Goal: Task Accomplishment & Management: Manage account settings

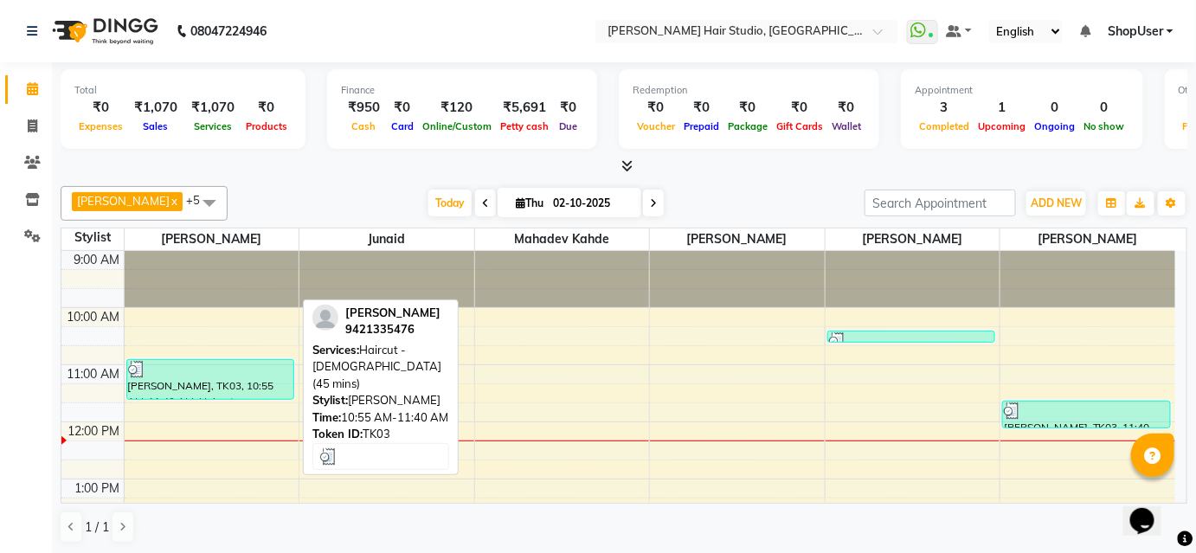
click at [265, 364] on div at bounding box center [210, 369] width 164 height 17
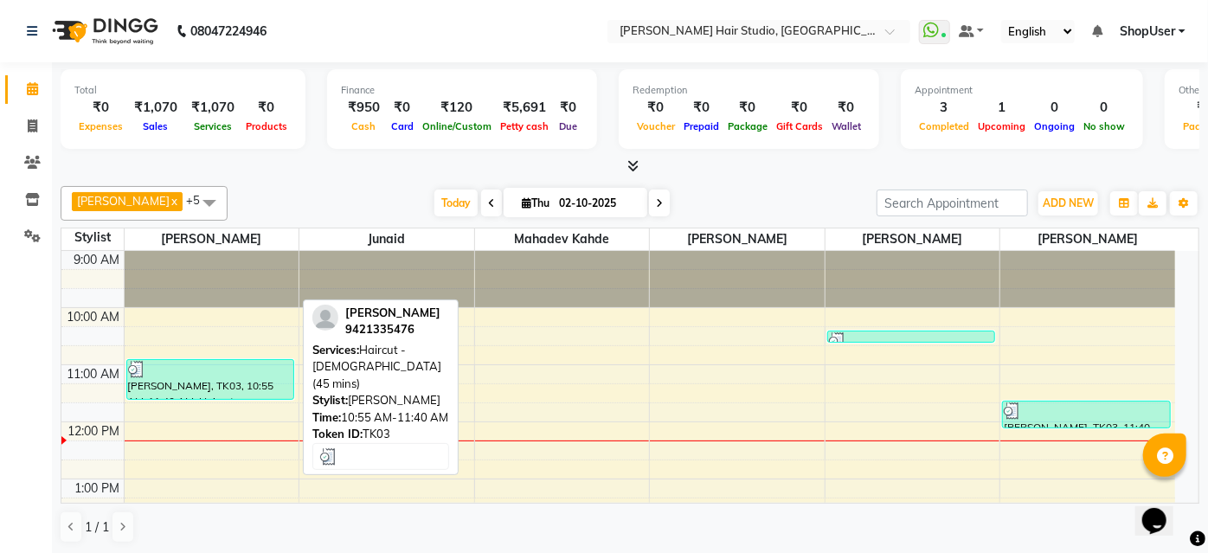
select select "3"
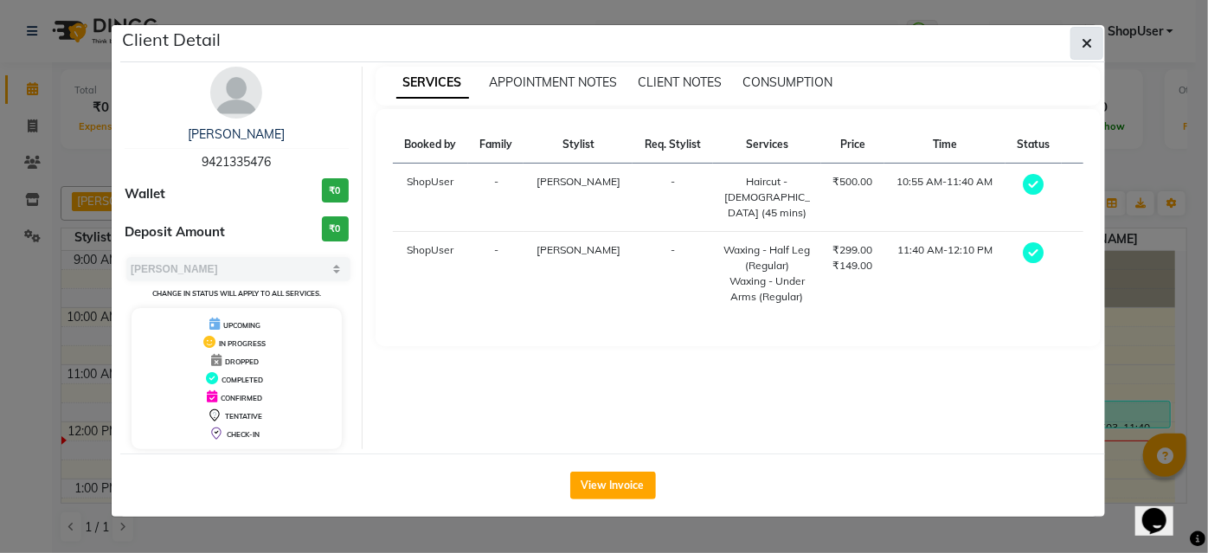
click at [1094, 42] on button "button" at bounding box center [1086, 43] width 33 height 33
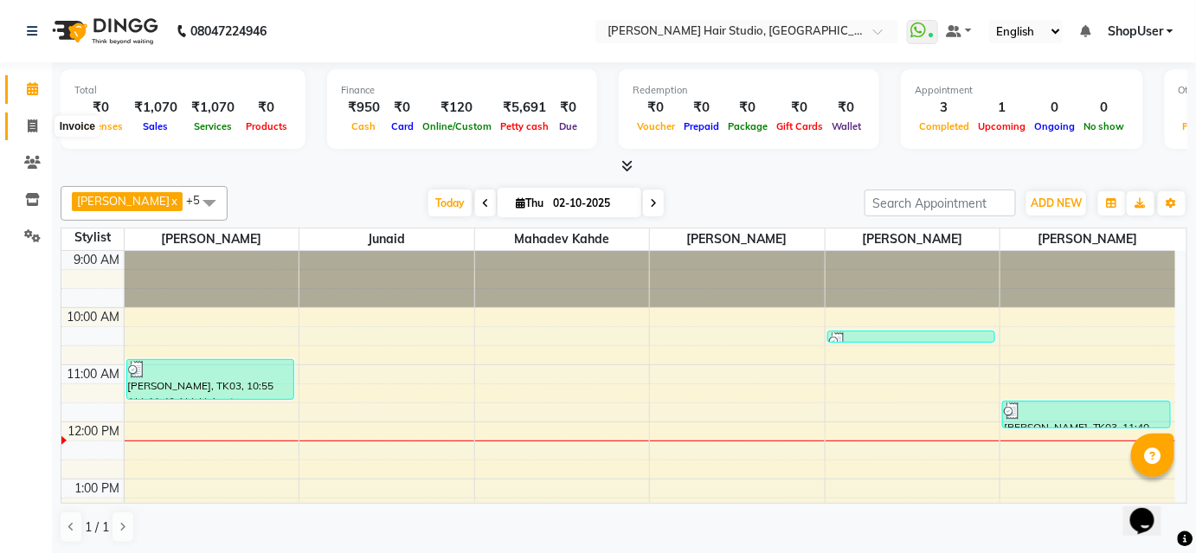
click at [36, 119] on icon at bounding box center [33, 125] width 10 height 13
select select "service"
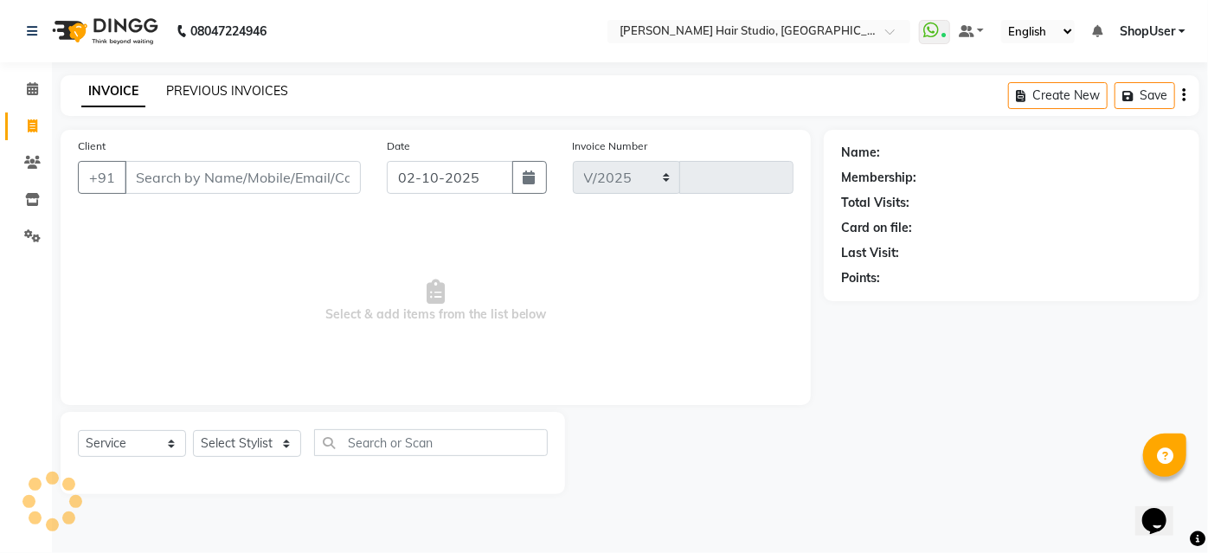
select select "627"
type input "5873"
click at [255, 87] on link "PREVIOUS INVOICES" at bounding box center [227, 91] width 122 height 16
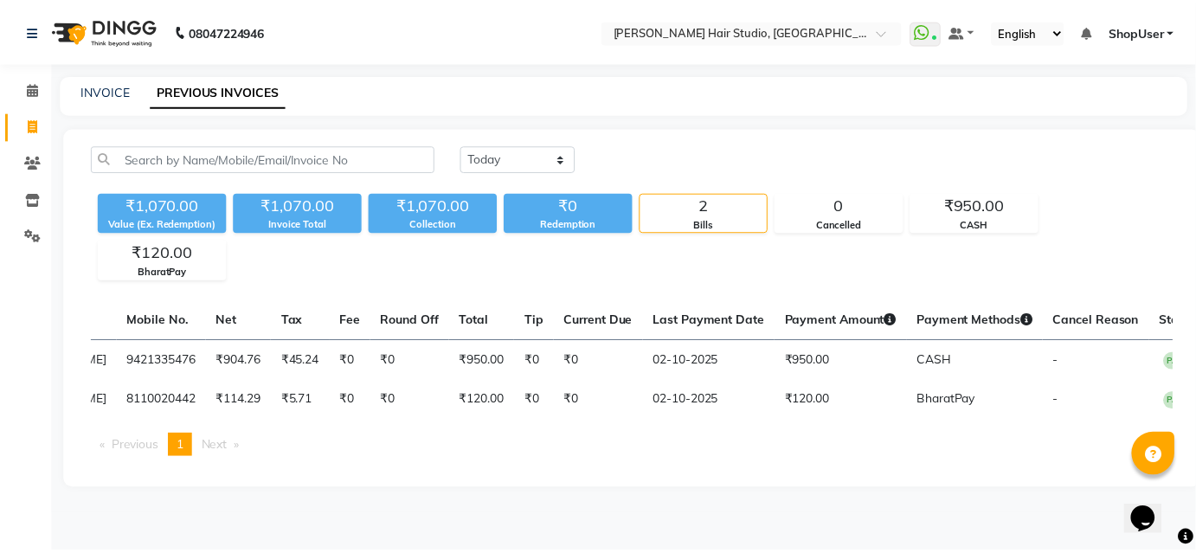
scroll to position [0, 302]
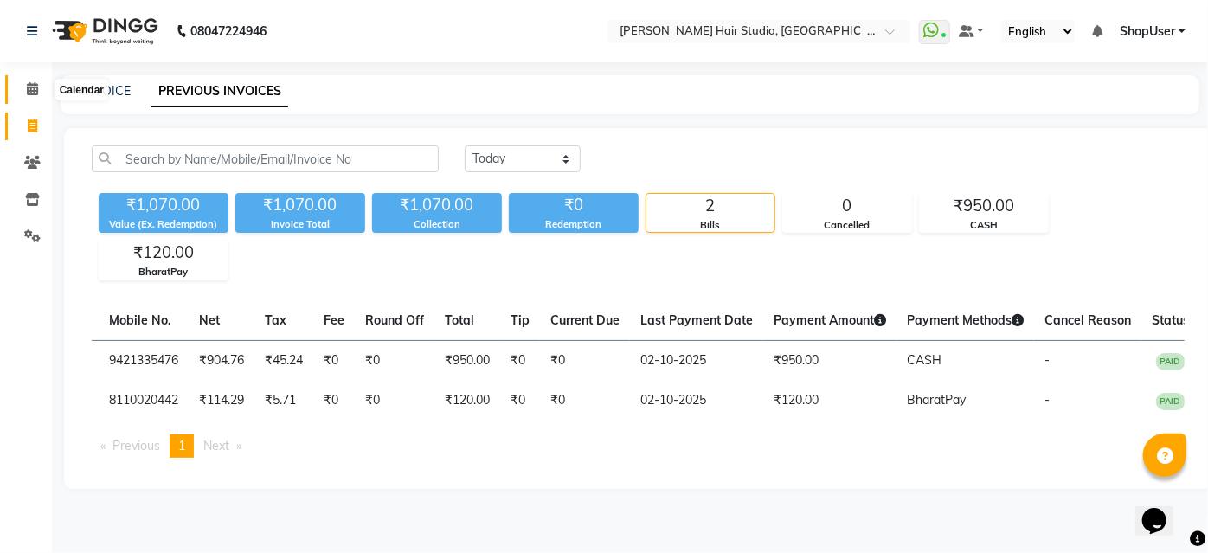
click at [35, 90] on icon at bounding box center [32, 88] width 11 height 13
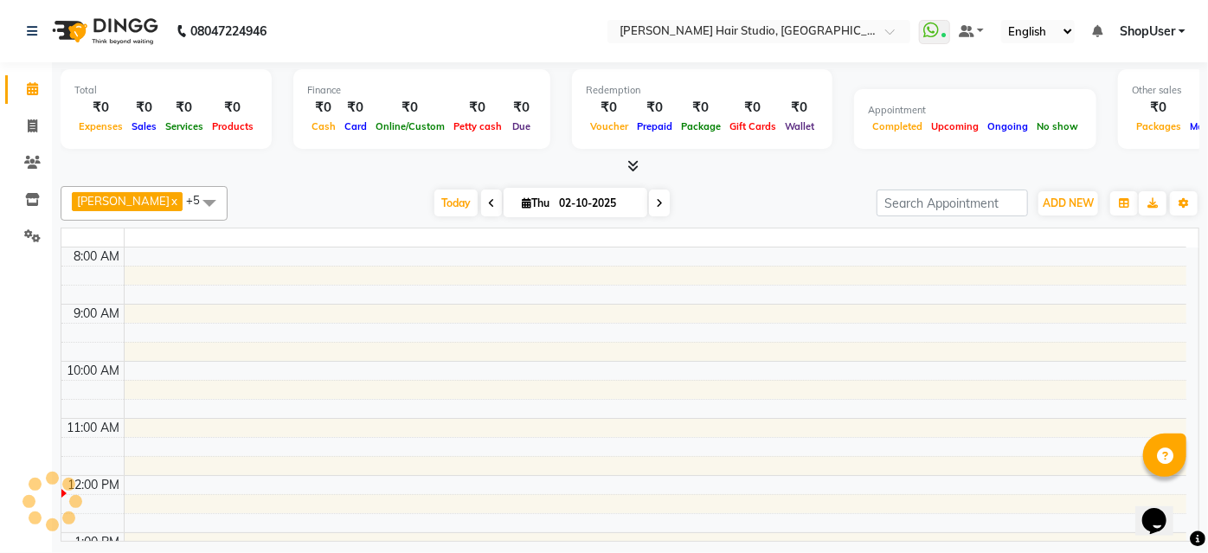
click at [35, 90] on icon at bounding box center [32, 88] width 11 height 13
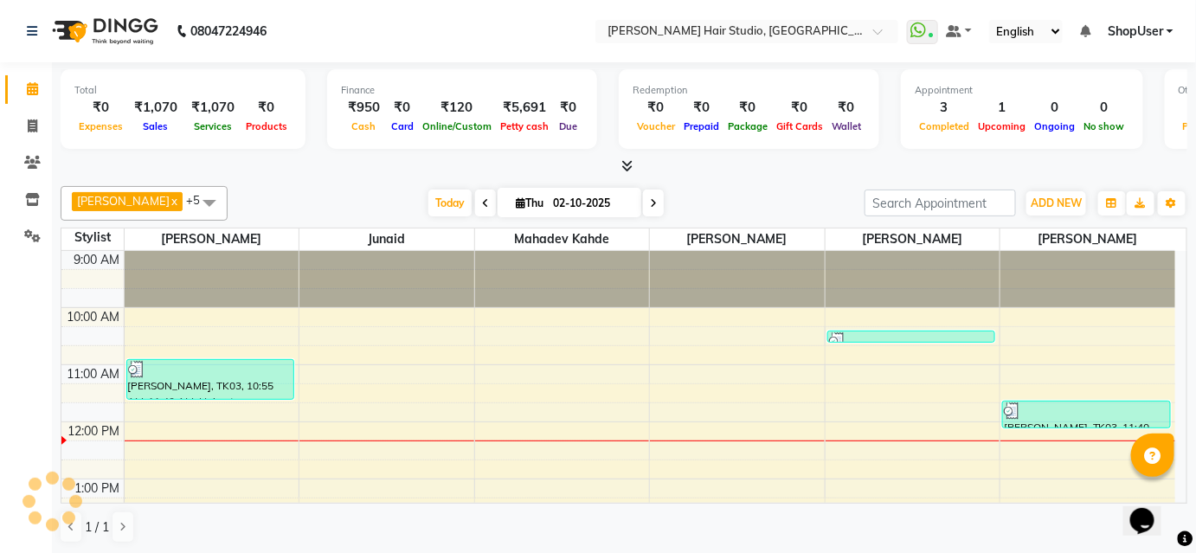
scroll to position [170, 0]
click at [323, 169] on div at bounding box center [624, 166] width 1127 height 18
click at [306, 215] on div "Pawan Krishna x Mohammad x Junaid x Arunesh x Shweta Kale x Mahadev kahde x +5 …" at bounding box center [624, 203] width 1127 height 35
click at [37, 124] on span at bounding box center [32, 127] width 30 height 20
select select "service"
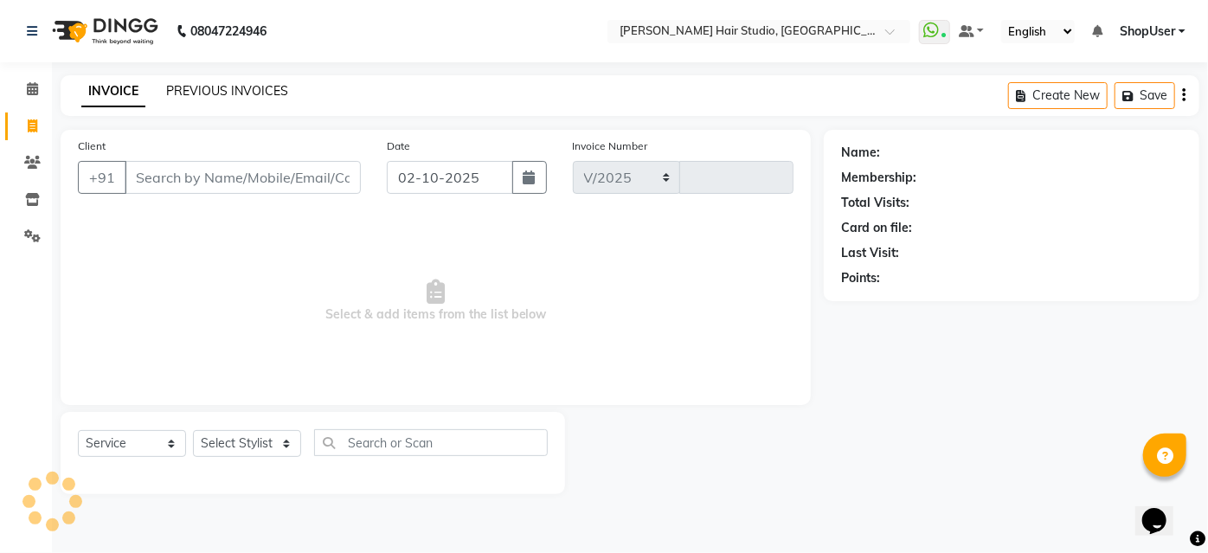
select select "627"
type input "5873"
click at [223, 85] on link "PREVIOUS INVOICES" at bounding box center [227, 91] width 122 height 16
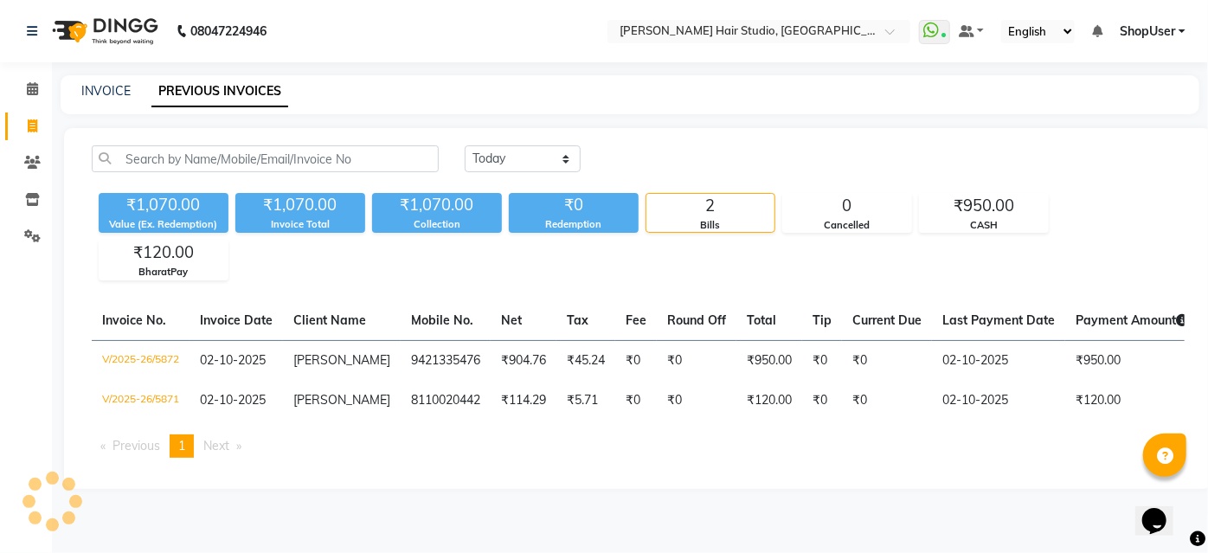
click at [225, 87] on link "PREVIOUS INVOICES" at bounding box center [219, 91] width 137 height 31
drag, startPoint x: 523, startPoint y: 157, endPoint x: 523, endPoint y: 169, distance: 12.1
click at [523, 157] on select "Today Yesterday Custom Range" at bounding box center [523, 158] width 116 height 27
select select "yesterday"
click at [465, 145] on select "Today Yesterday Custom Range" at bounding box center [523, 158] width 116 height 27
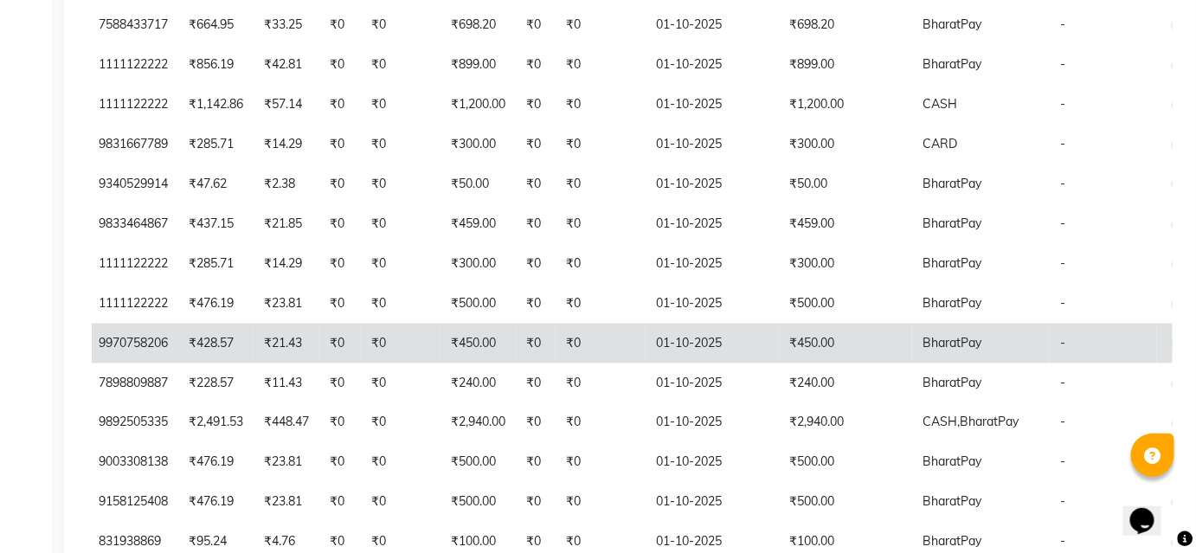
scroll to position [708, 0]
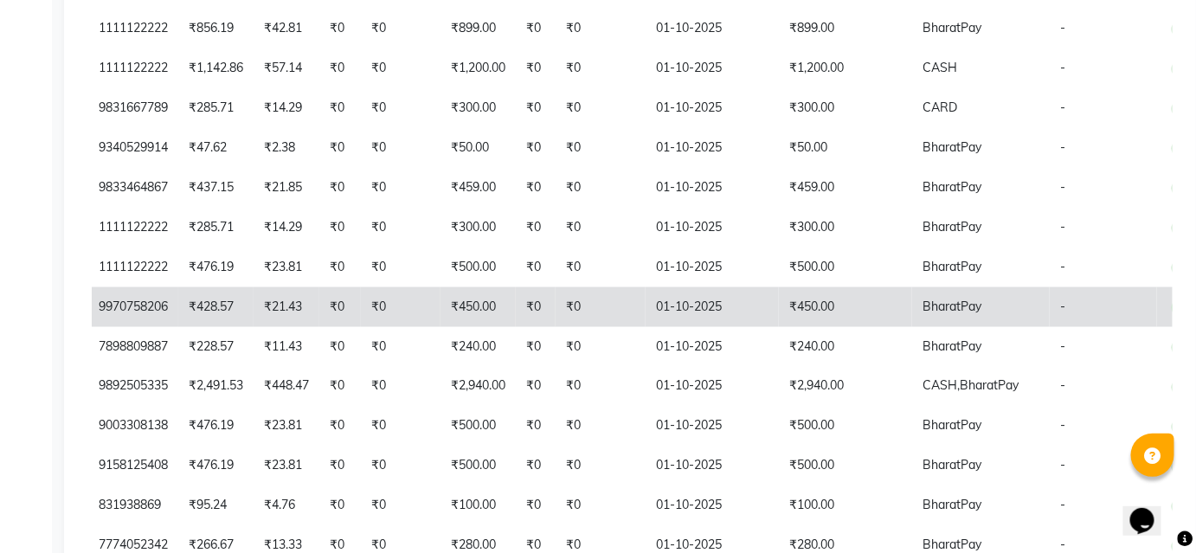
click at [726, 367] on td "01-10-2025" at bounding box center [712, 387] width 133 height 40
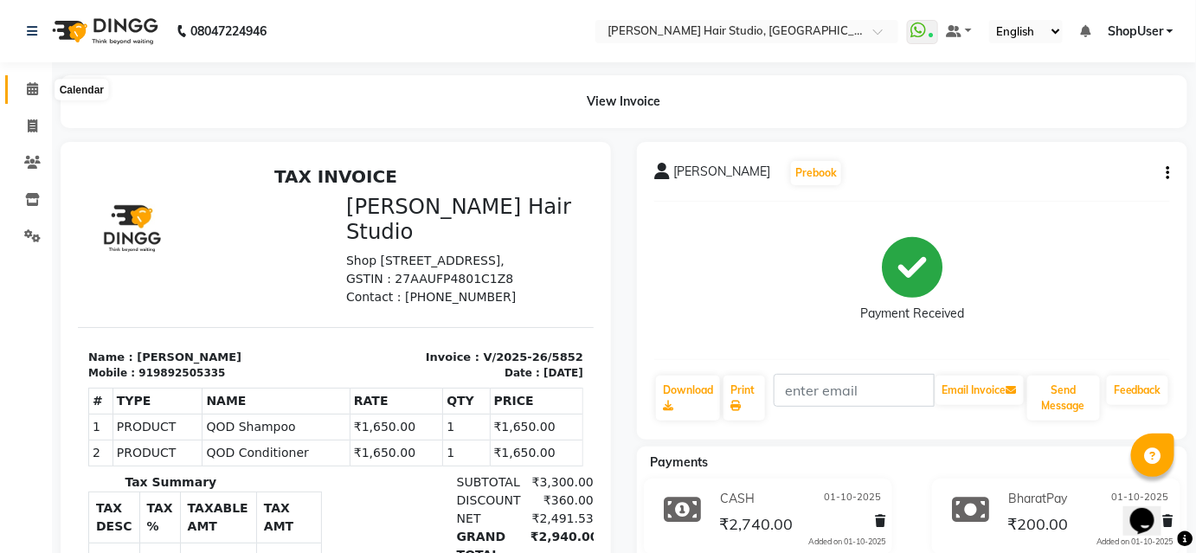
click at [31, 89] on icon at bounding box center [32, 88] width 11 height 13
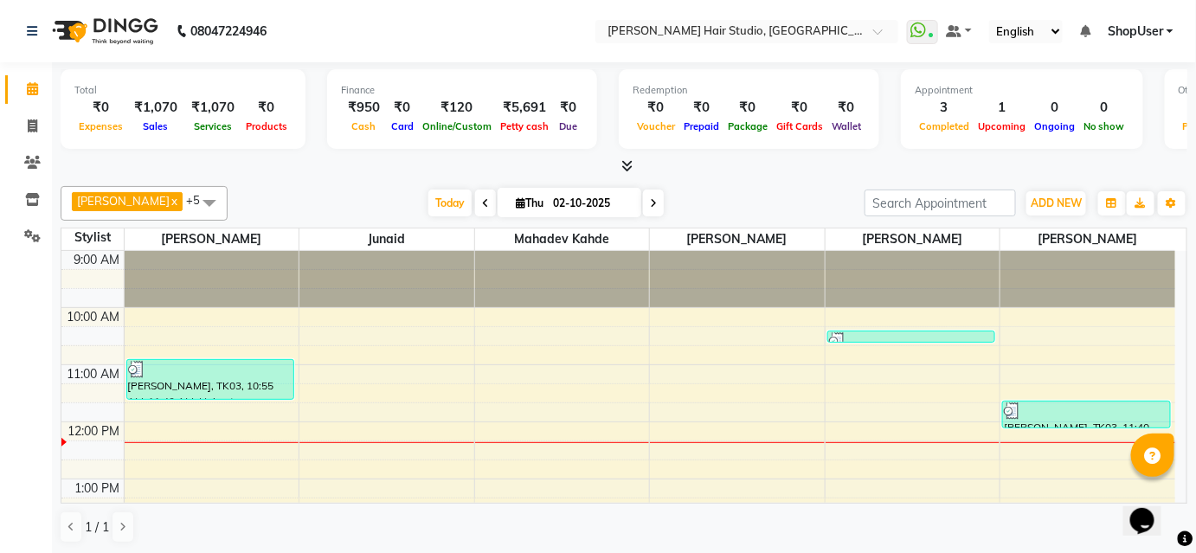
click at [260, 173] on div at bounding box center [624, 166] width 1127 height 18
click at [32, 229] on icon at bounding box center [32, 235] width 16 height 13
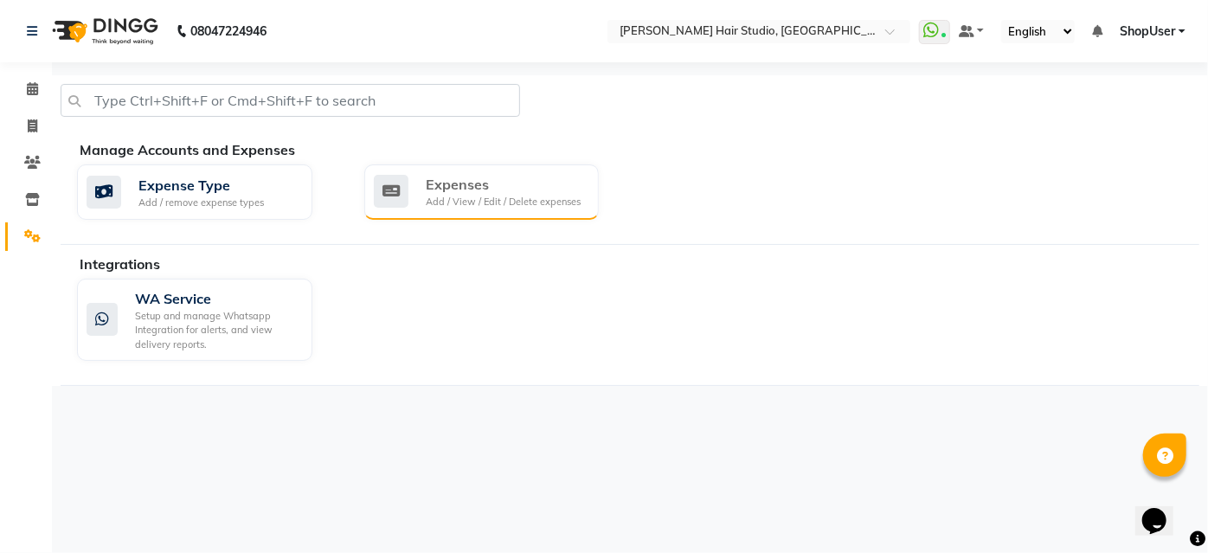
click at [460, 191] on div "Expenses" at bounding box center [503, 184] width 155 height 21
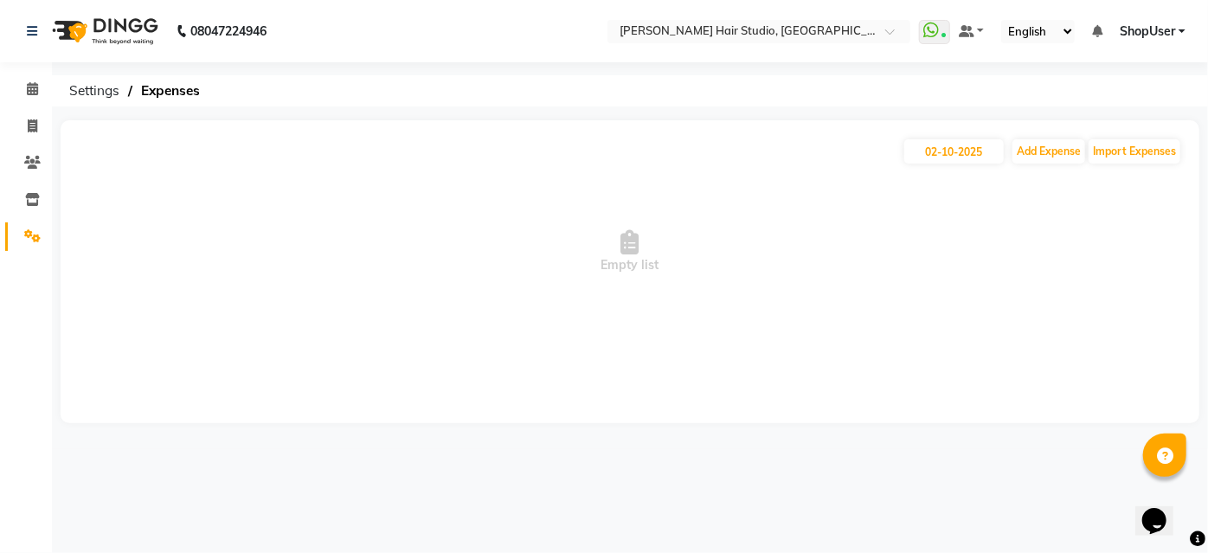
click at [1037, 165] on span "Empty list" at bounding box center [630, 251] width 1104 height 173
click at [1039, 158] on button "Add Expense" at bounding box center [1048, 151] width 73 height 24
select select "1"
select select "2441"
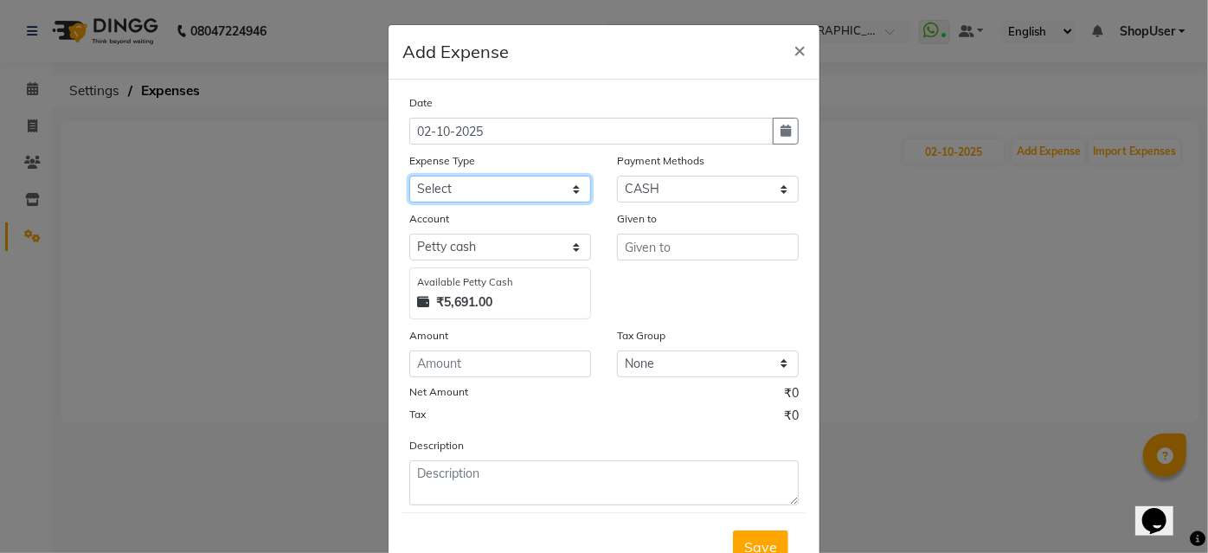
drag, startPoint x: 561, startPoint y: 190, endPoint x: 561, endPoint y: 200, distance: 10.4
click at [561, 192] on select "Select Advance Salary Bank charges Car maintenance Cash transfer to bank Cash t…" at bounding box center [500, 189] width 182 height 27
select select "10"
click at [409, 176] on select "Select Advance Salary Bank charges Car maintenance Cash transfer to bank Cash t…" at bounding box center [500, 189] width 182 height 27
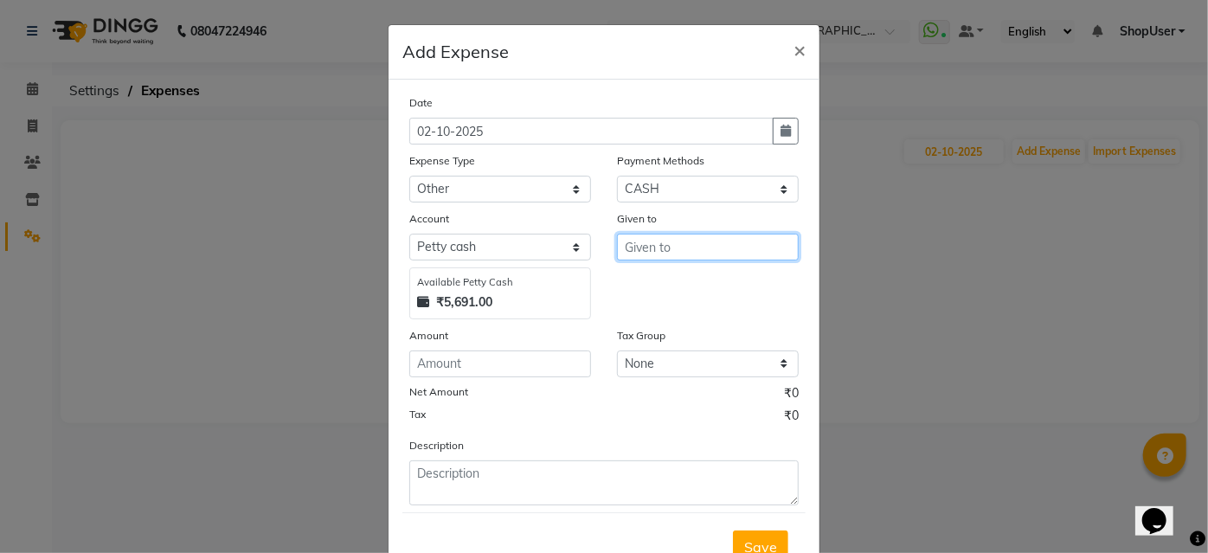
click at [632, 247] on input "text" at bounding box center [708, 247] width 182 height 27
click at [717, 286] on button "Shop User" at bounding box center [686, 284] width 137 height 28
type input "ShopUser"
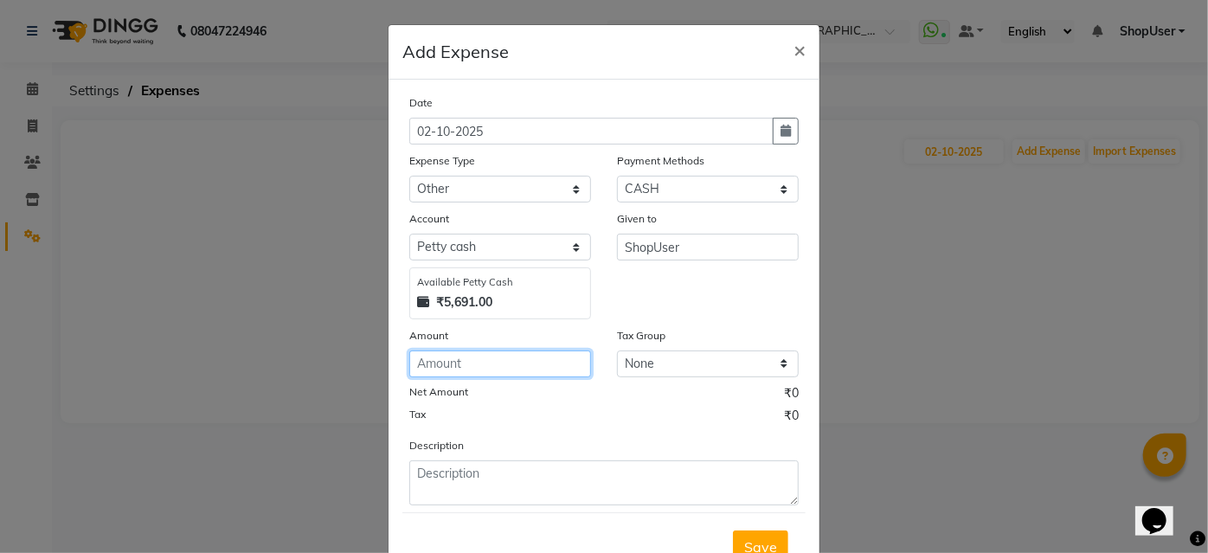
click at [528, 357] on input "number" at bounding box center [500, 363] width 182 height 27
type input "1"
type input "400"
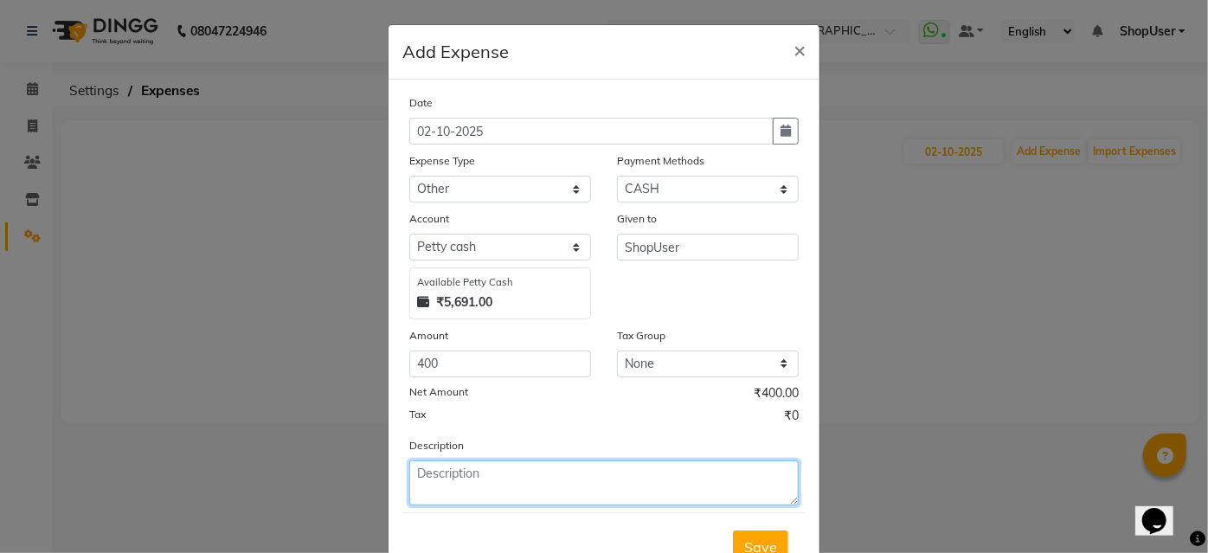
click at [472, 466] on textarea at bounding box center [603, 482] width 389 height 45
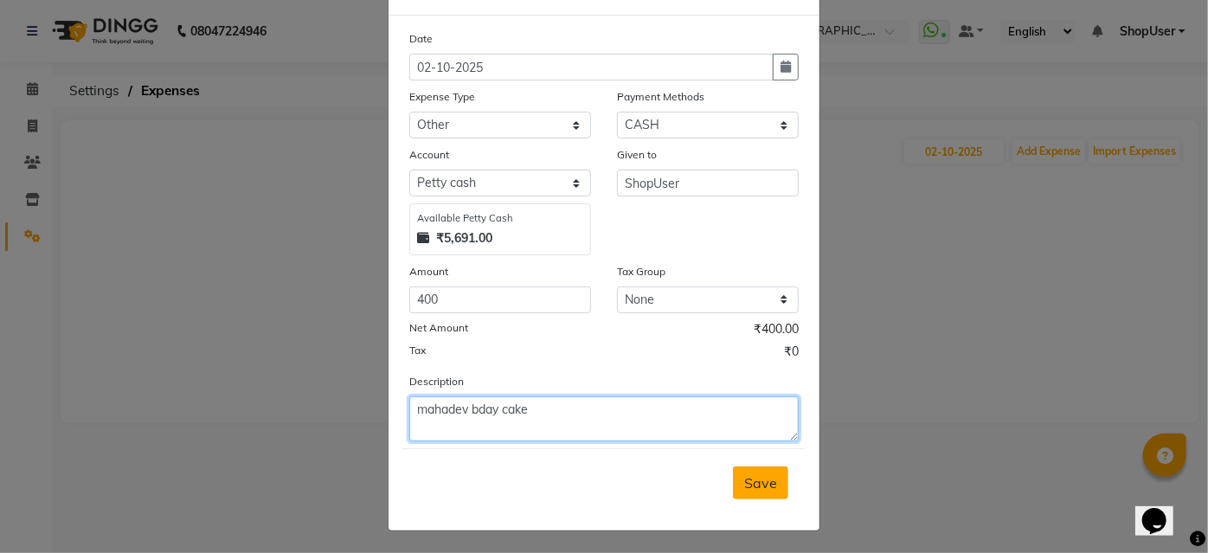
type textarea "mahadev bday cake"
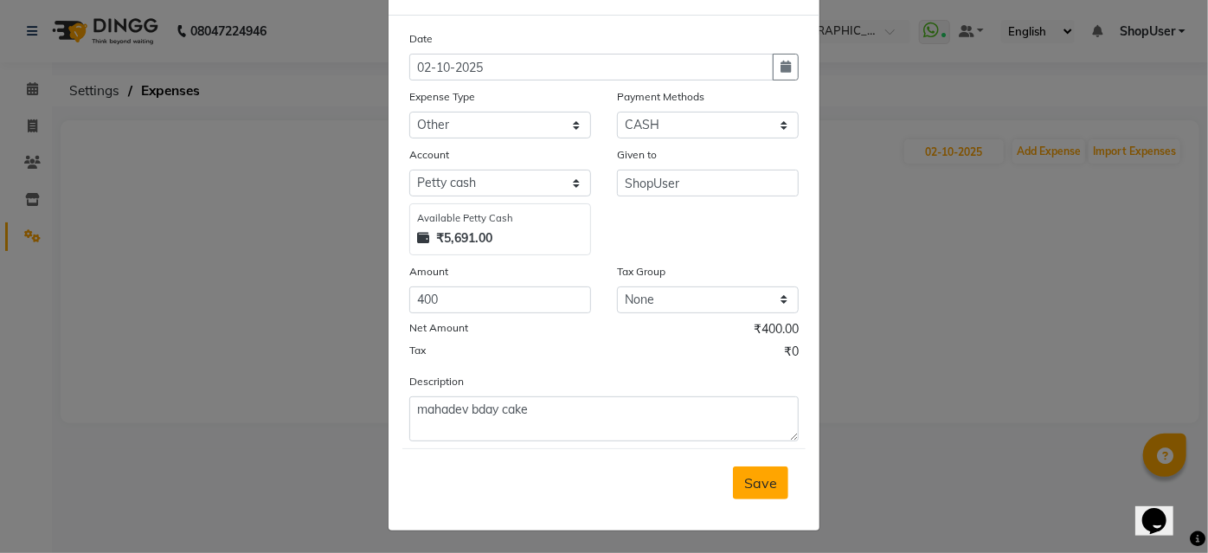
click at [756, 481] on span "Save" at bounding box center [760, 482] width 33 height 17
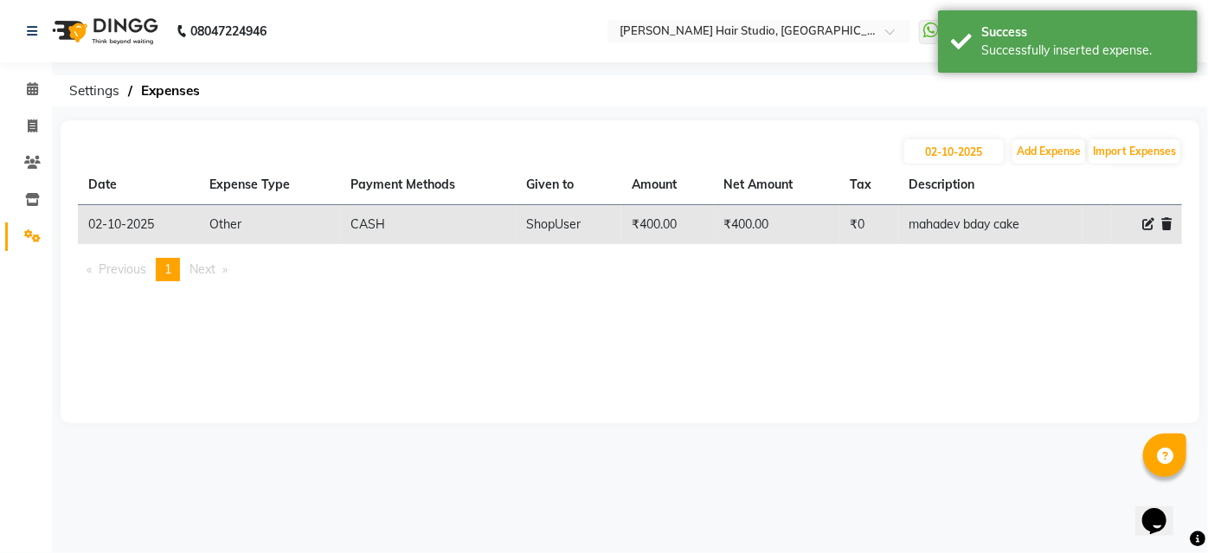
click at [1143, 221] on icon at bounding box center [1148, 224] width 12 height 12
select select "10"
select select "1"
select select "2441"
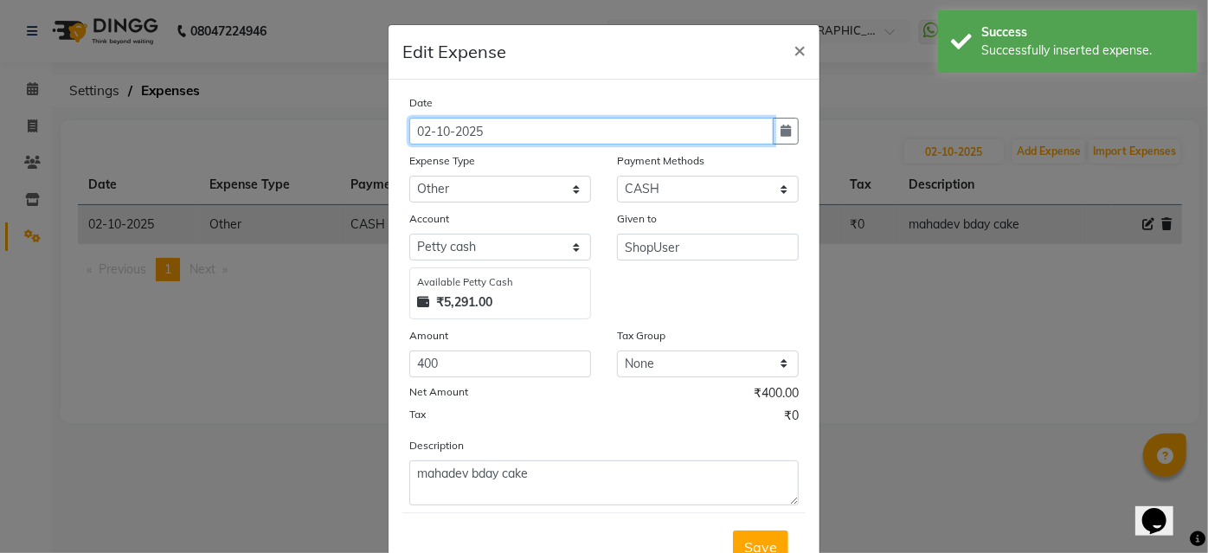
click at [424, 130] on input "02-10-2025" at bounding box center [591, 131] width 364 height 27
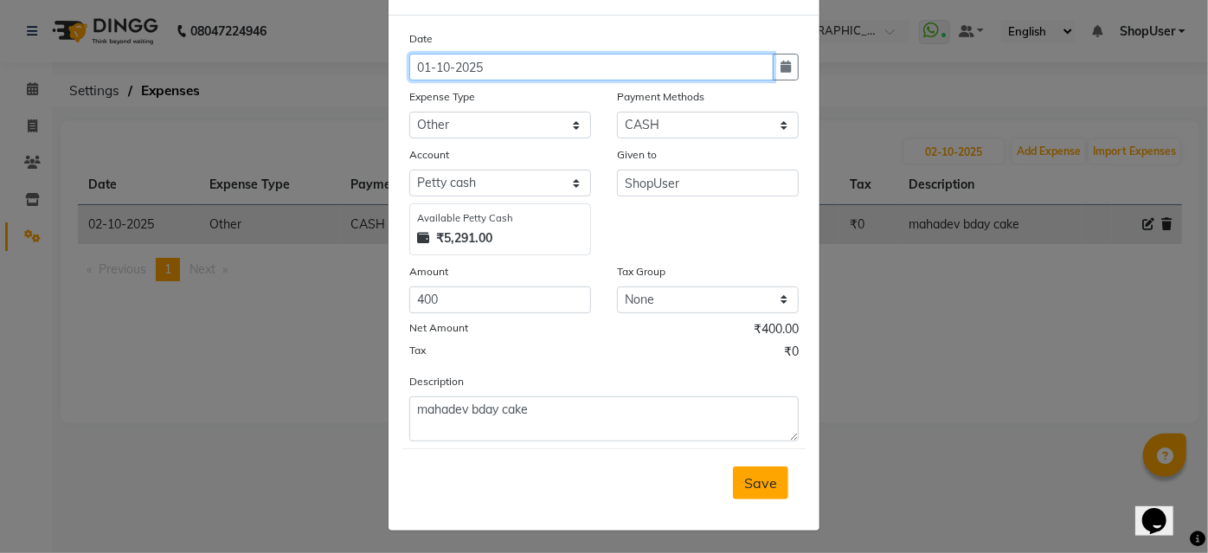
type input "01-10-2025"
click at [752, 475] on span "Save" at bounding box center [760, 482] width 33 height 17
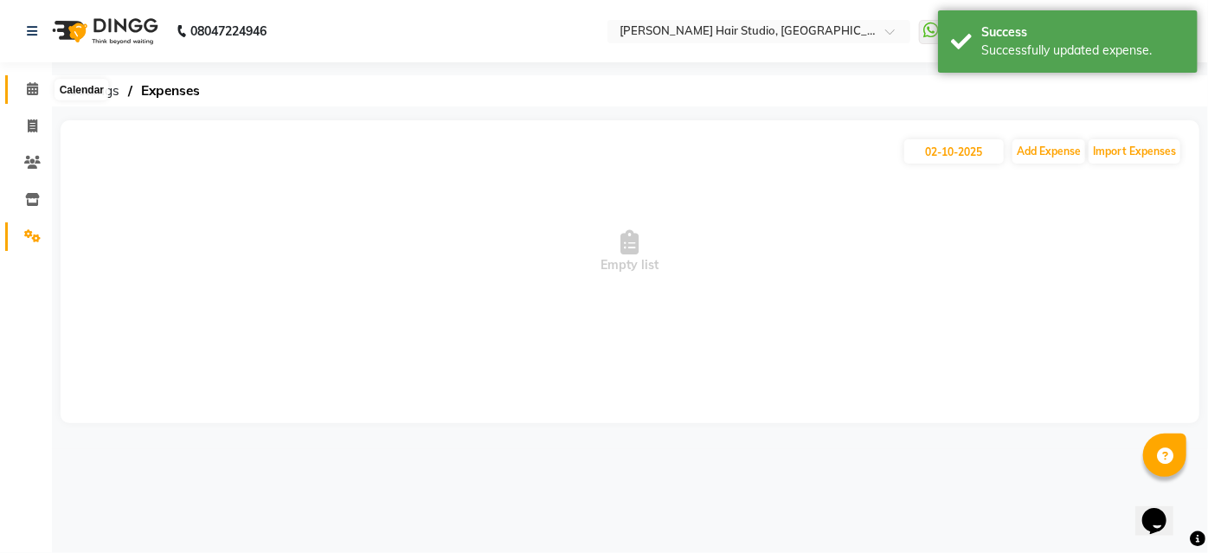
click at [35, 84] on icon at bounding box center [32, 88] width 11 height 13
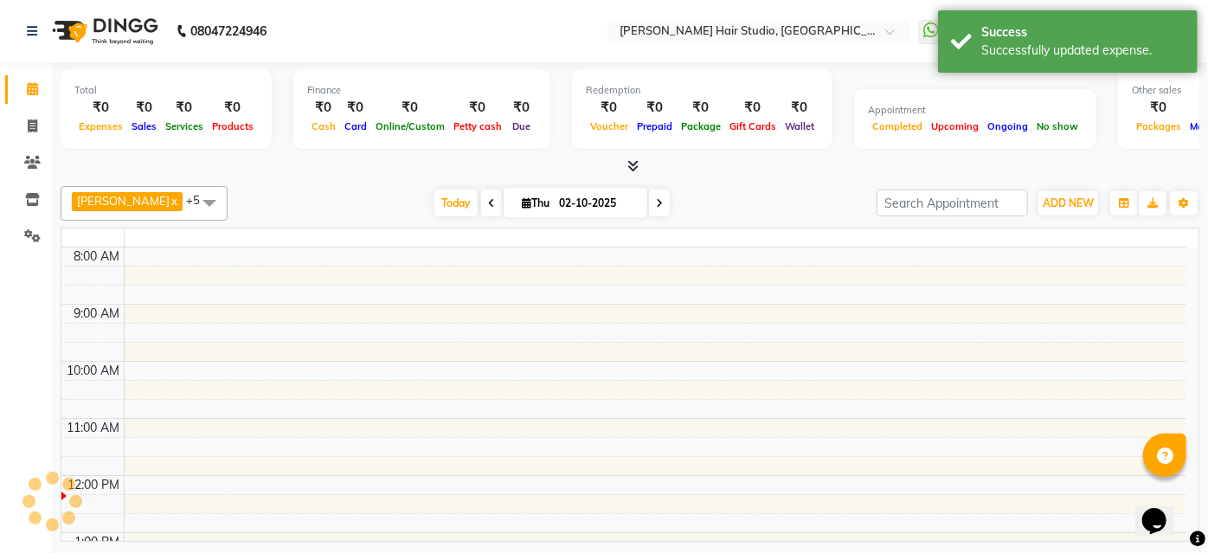
click at [35, 84] on icon at bounding box center [32, 88] width 11 height 13
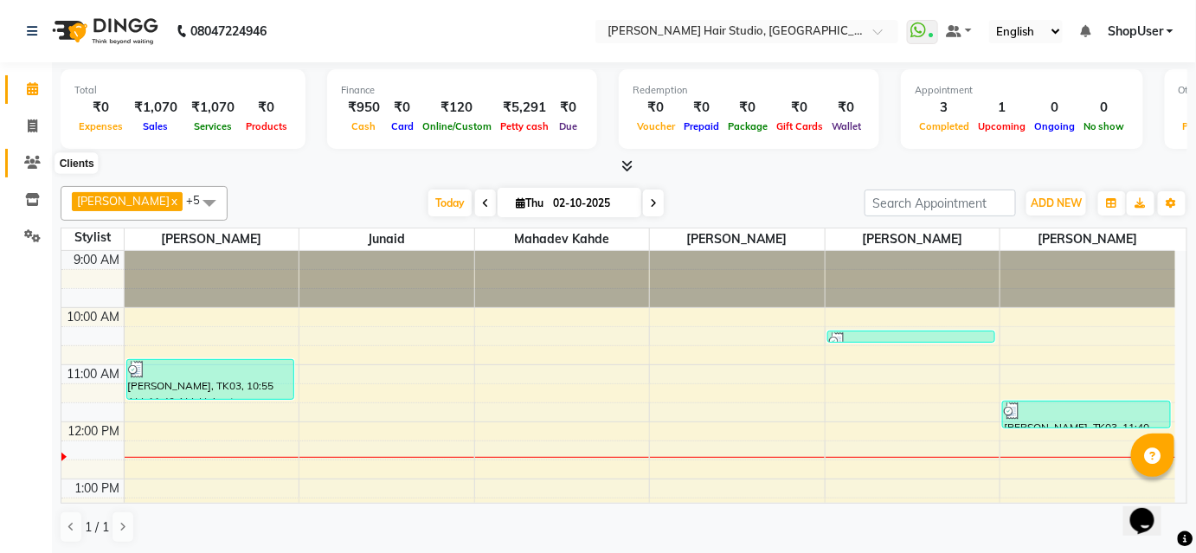
click at [28, 166] on icon at bounding box center [32, 162] width 16 height 13
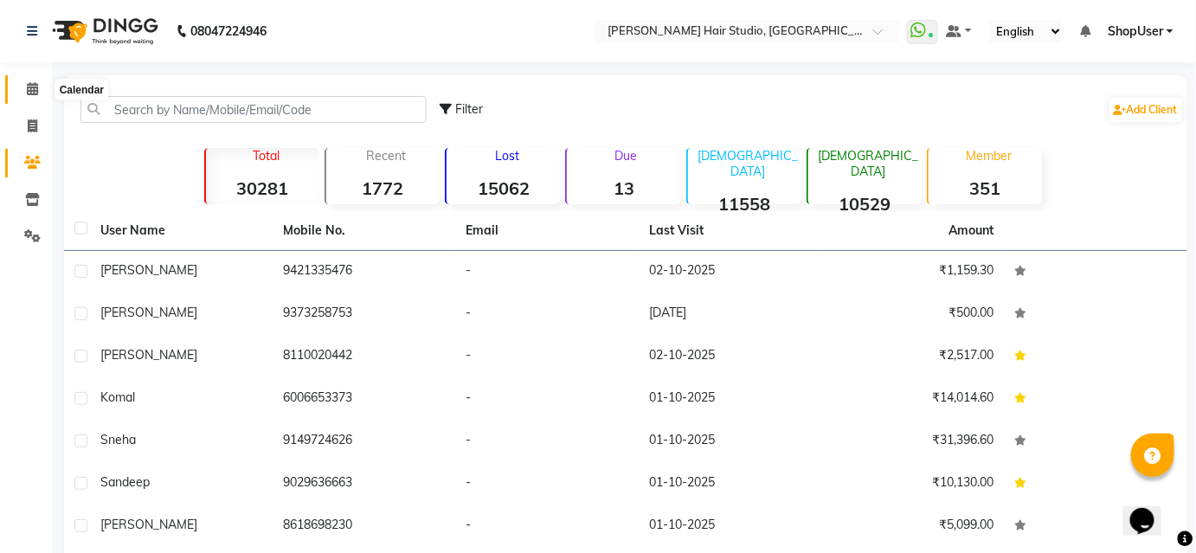
click at [34, 93] on icon at bounding box center [32, 88] width 11 height 13
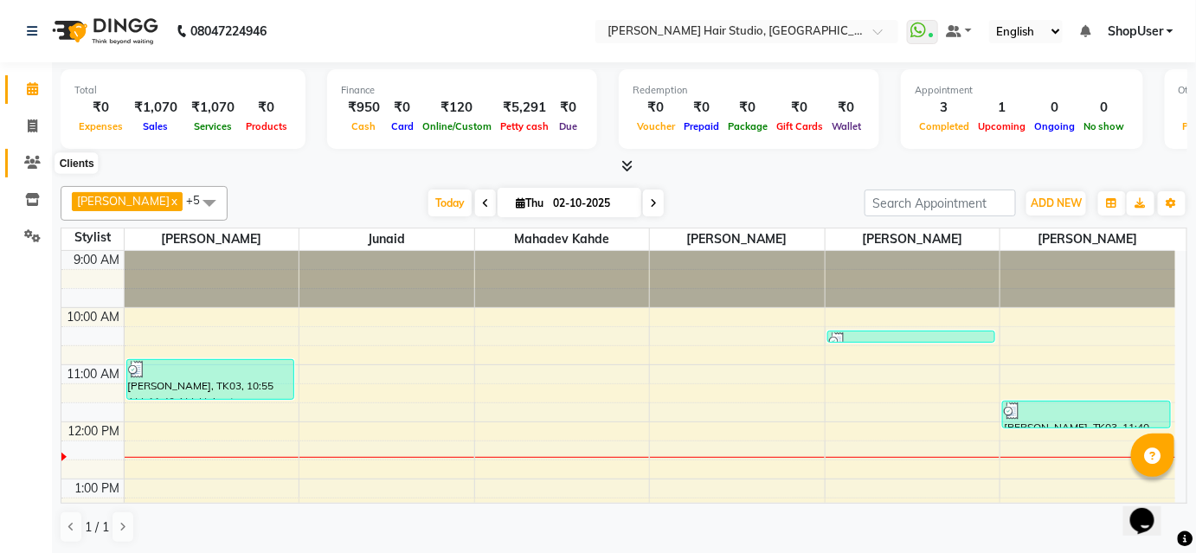
click at [29, 165] on icon at bounding box center [32, 162] width 16 height 13
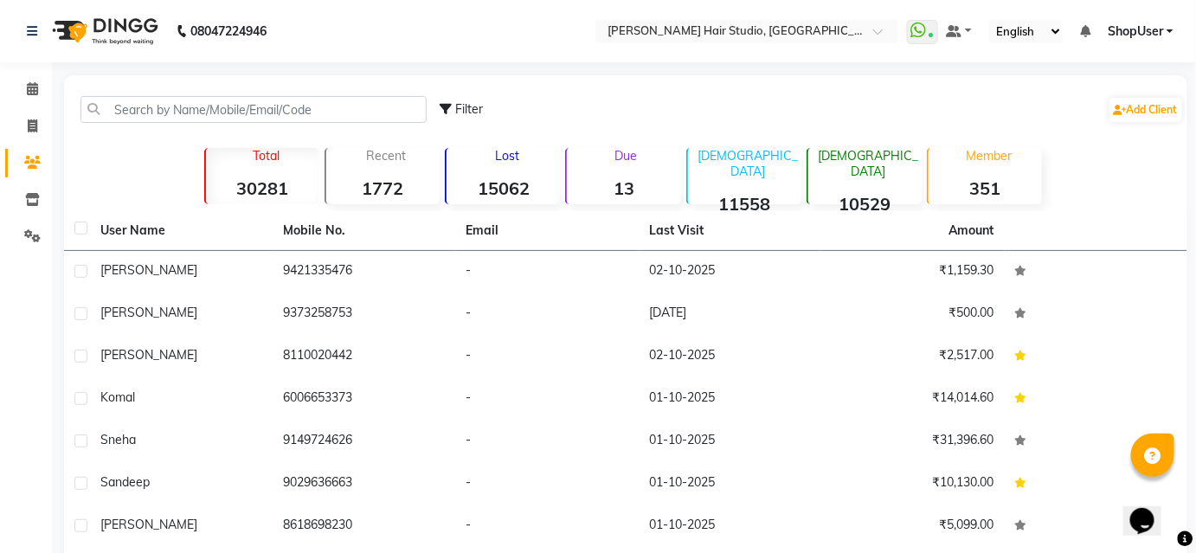
click at [29, 165] on icon at bounding box center [32, 162] width 16 height 13
click at [362, 116] on input "text" at bounding box center [253, 109] width 346 height 27
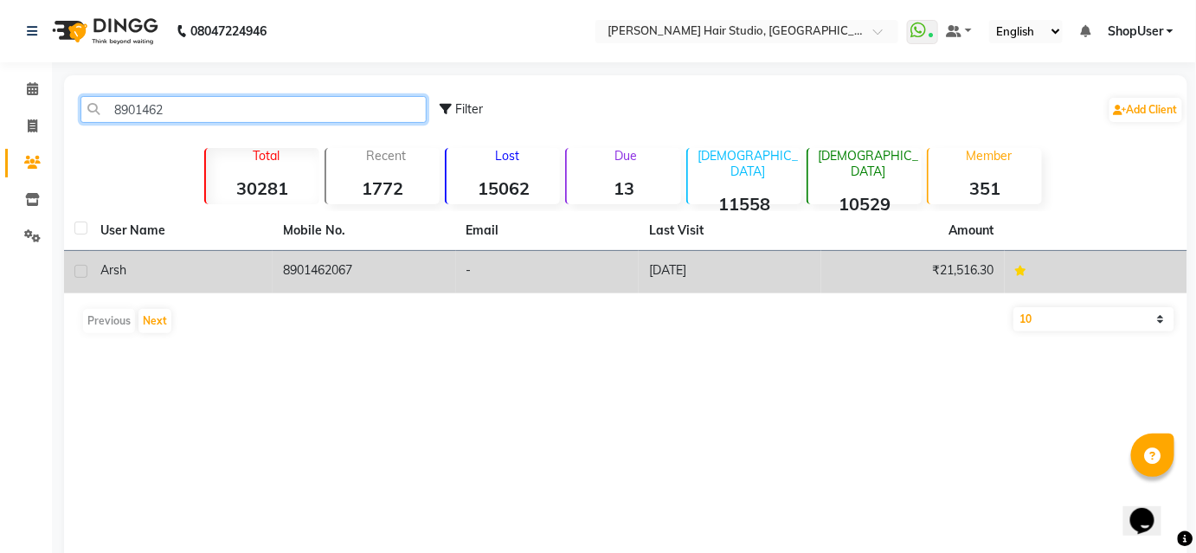
type input "8901462"
click at [503, 262] on td "-" at bounding box center [547, 272] width 183 height 42
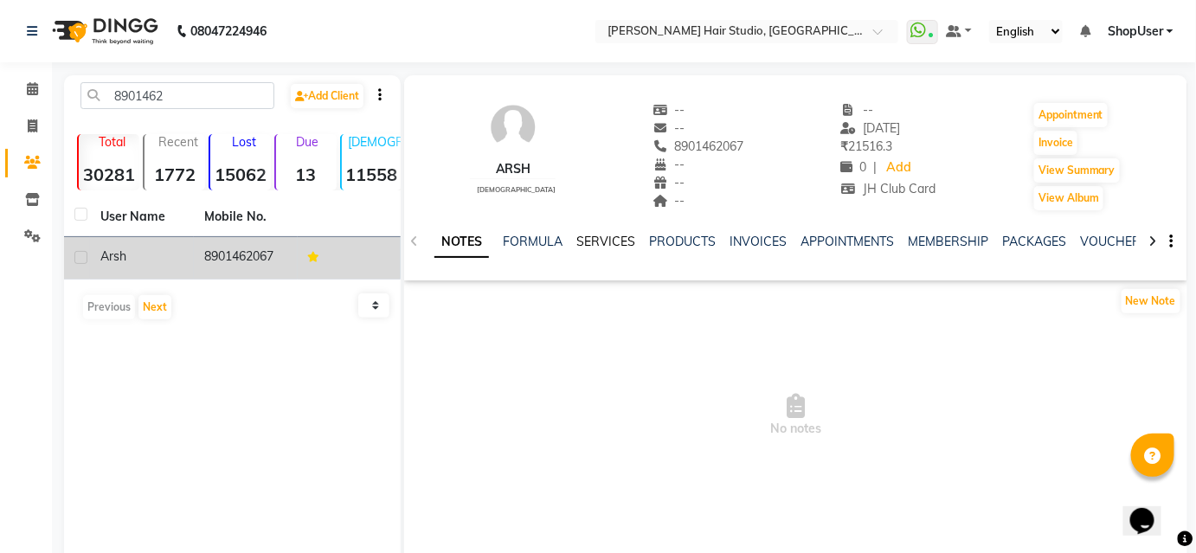
click at [607, 242] on link "SERVICES" at bounding box center [605, 242] width 59 height 16
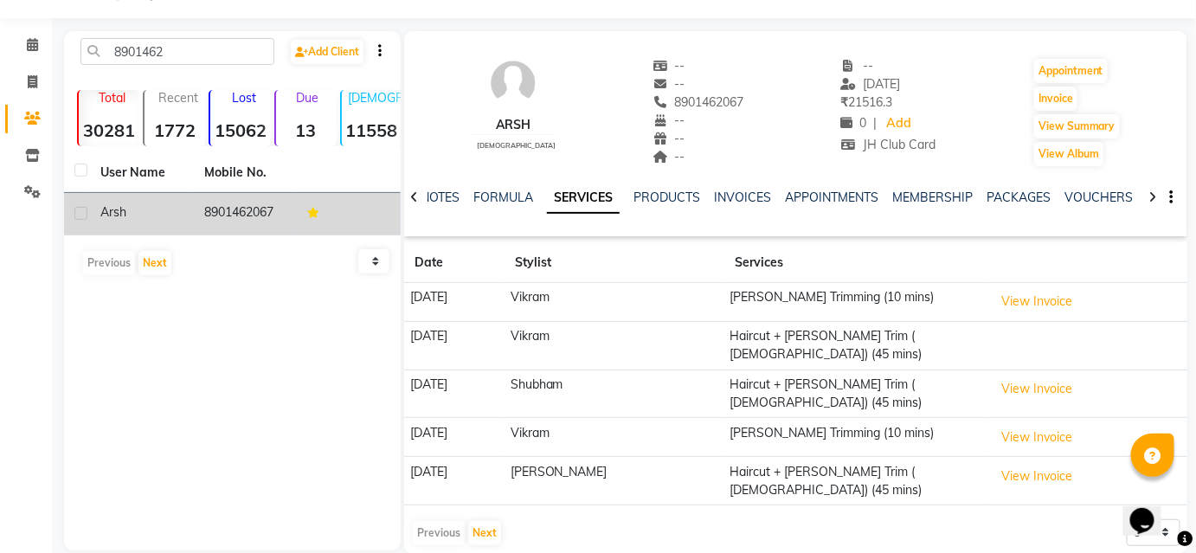
scroll to position [67, 0]
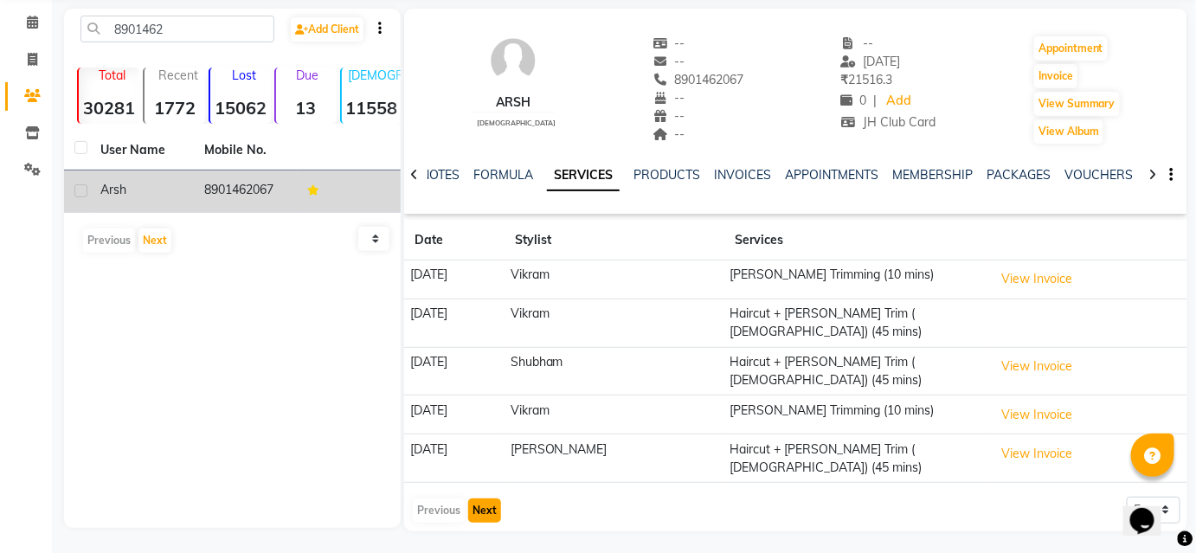
click at [497, 498] on button "Next" at bounding box center [484, 510] width 33 height 24
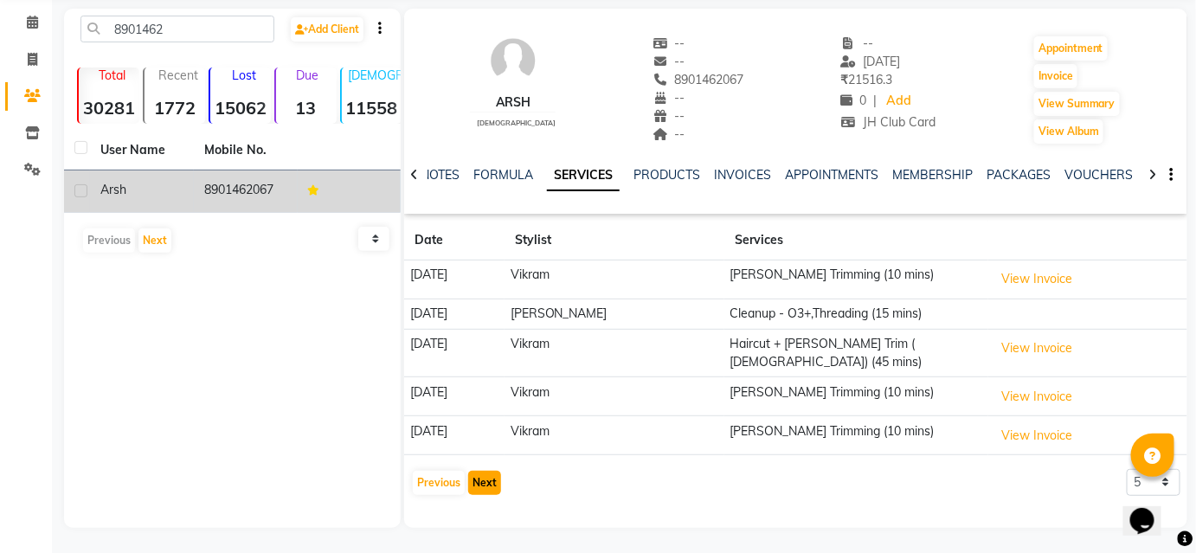
click at [480, 471] on button "Next" at bounding box center [484, 483] width 33 height 24
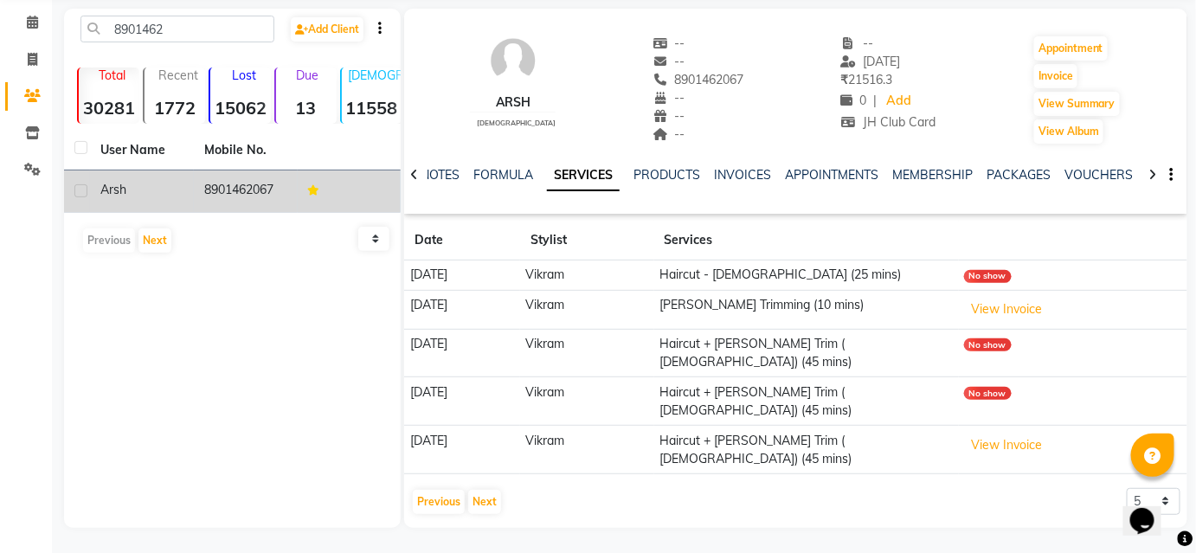
click at [450, 466] on div "Arsh male -- -- 8901462067 -- -- -- -- 21-09-2025 ₹ 21516.3 0 | Add JH Club Car…" at bounding box center [795, 266] width 783 height 514
click at [418, 490] on button "Previous" at bounding box center [439, 502] width 52 height 24
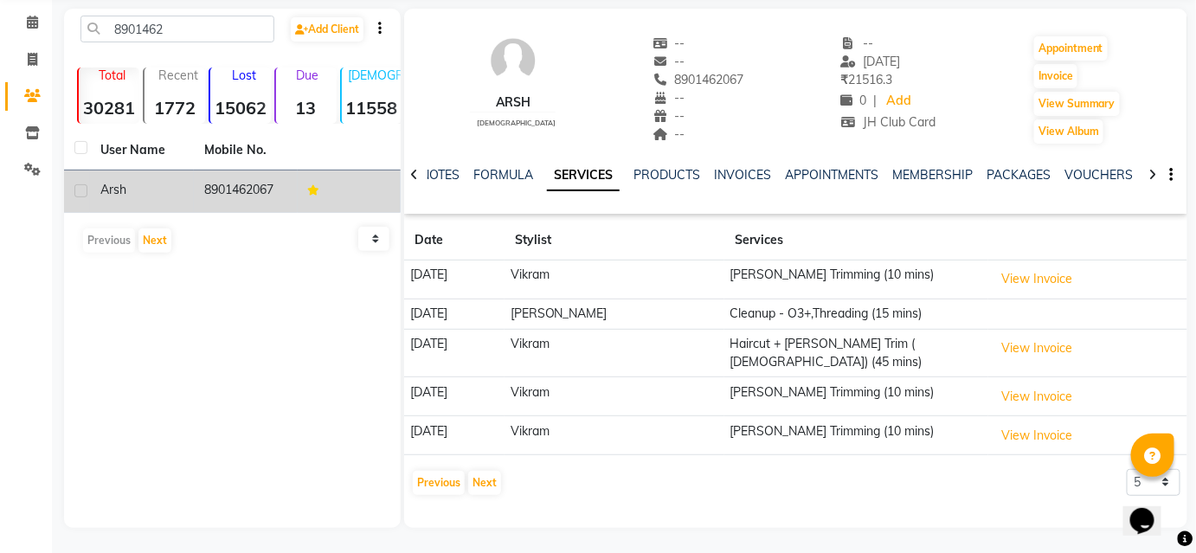
click at [466, 469] on div "Previous Next" at bounding box center [457, 483] width 92 height 28
click at [438, 471] on button "Previous" at bounding box center [439, 483] width 52 height 24
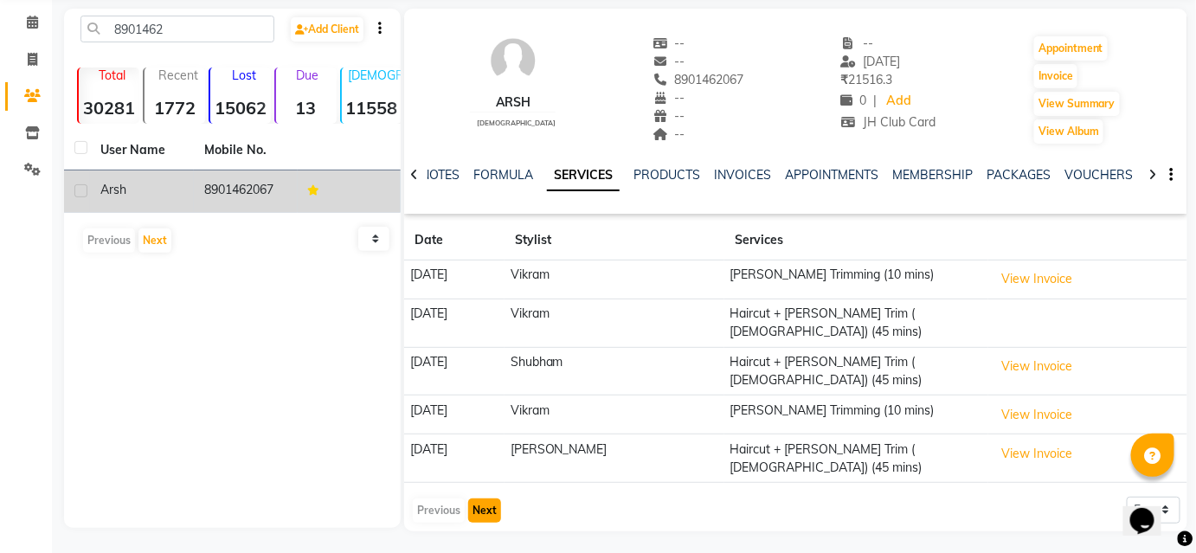
click at [469, 498] on button "Next" at bounding box center [484, 510] width 33 height 24
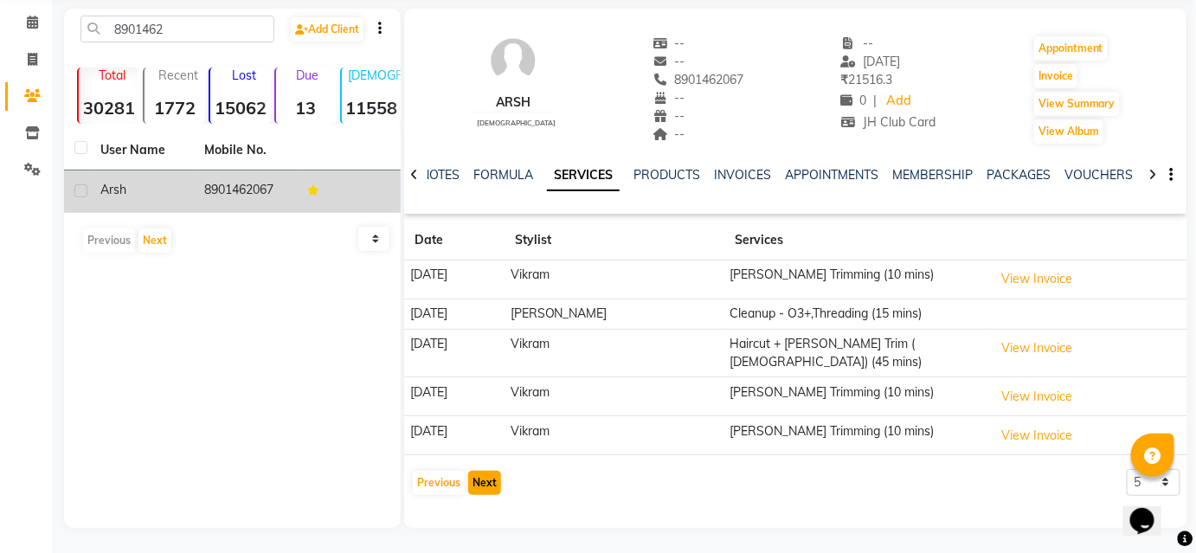
click at [469, 471] on button "Next" at bounding box center [484, 483] width 33 height 24
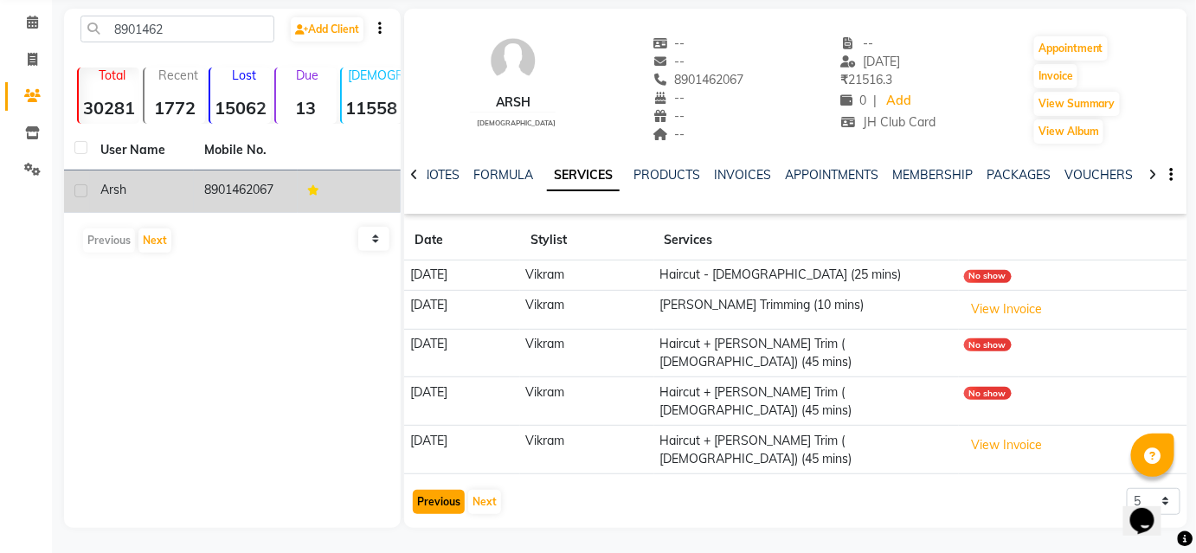
click at [437, 490] on button "Previous" at bounding box center [439, 502] width 52 height 24
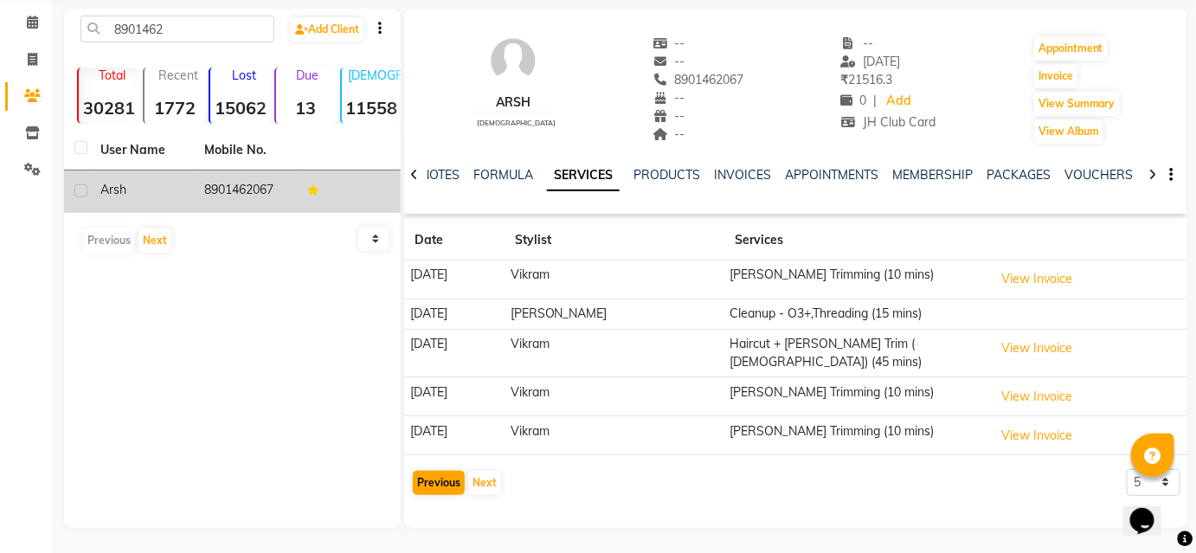
click at [437, 469] on div "Previous Next" at bounding box center [457, 483] width 92 height 28
click at [431, 472] on button "Previous" at bounding box center [439, 483] width 52 height 24
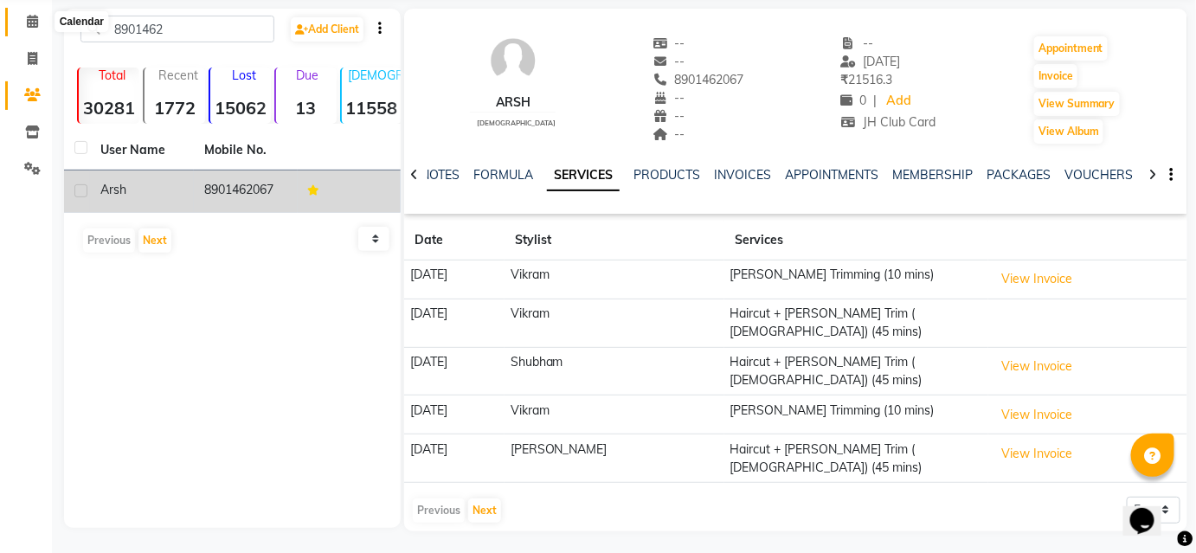
drag, startPoint x: 29, startPoint y: 20, endPoint x: 29, endPoint y: 34, distance: 13.9
click at [29, 21] on icon at bounding box center [32, 21] width 11 height 13
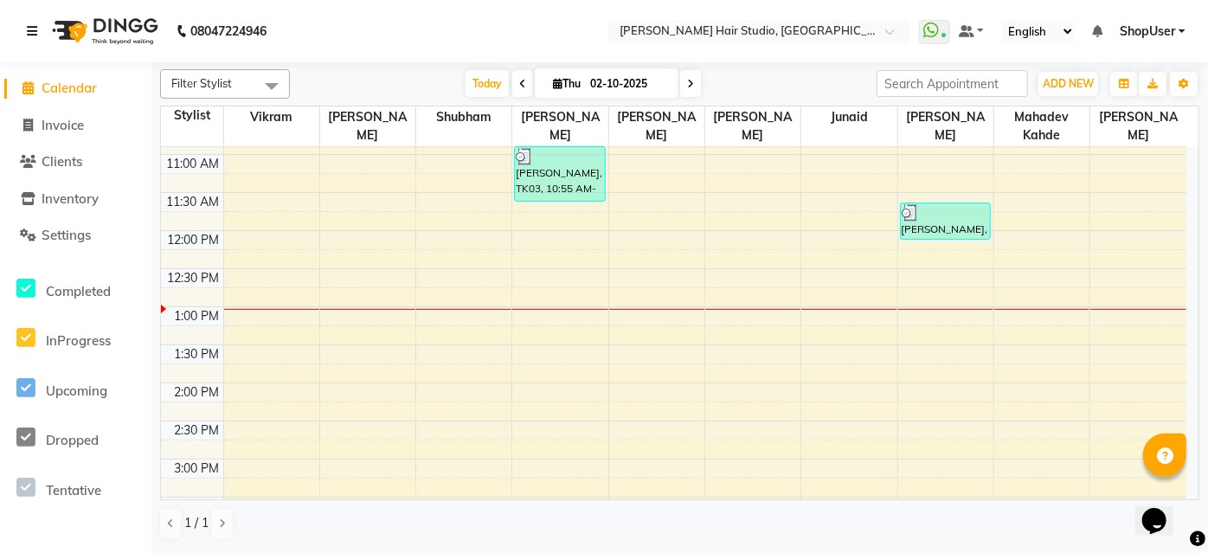
scroll to position [66, 0]
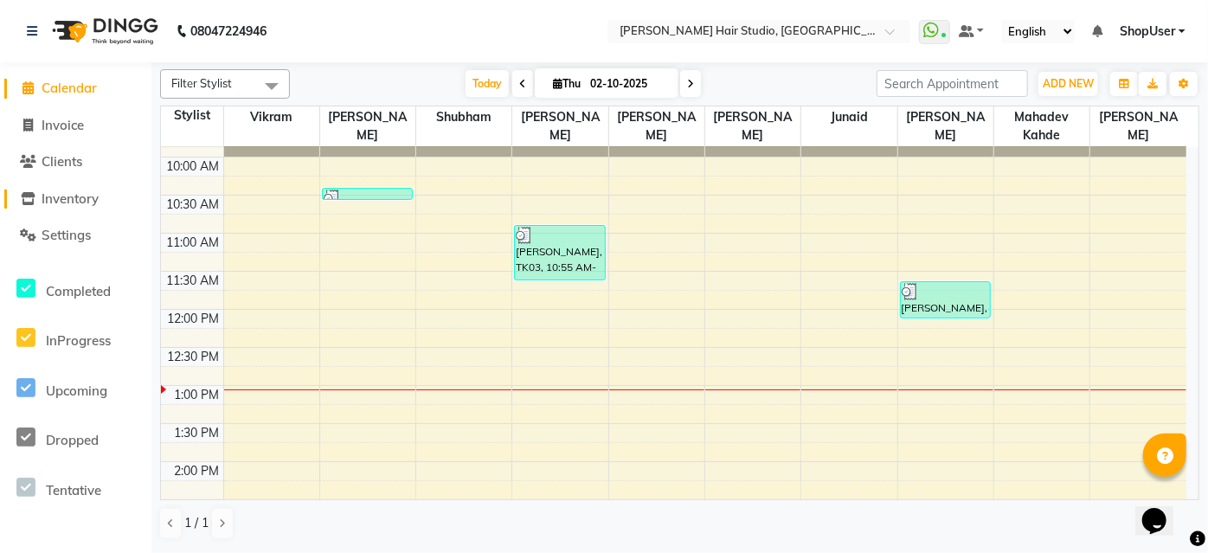
click at [55, 190] on link "Inventory" at bounding box center [75, 200] width 143 height 20
select select
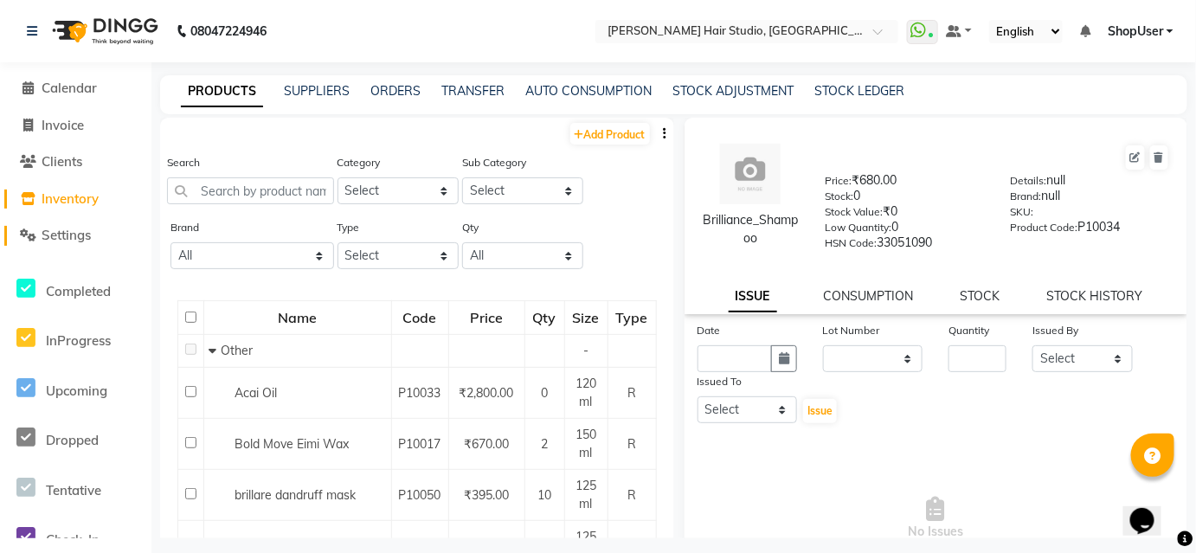
click at [90, 234] on span "Settings" at bounding box center [66, 235] width 49 height 16
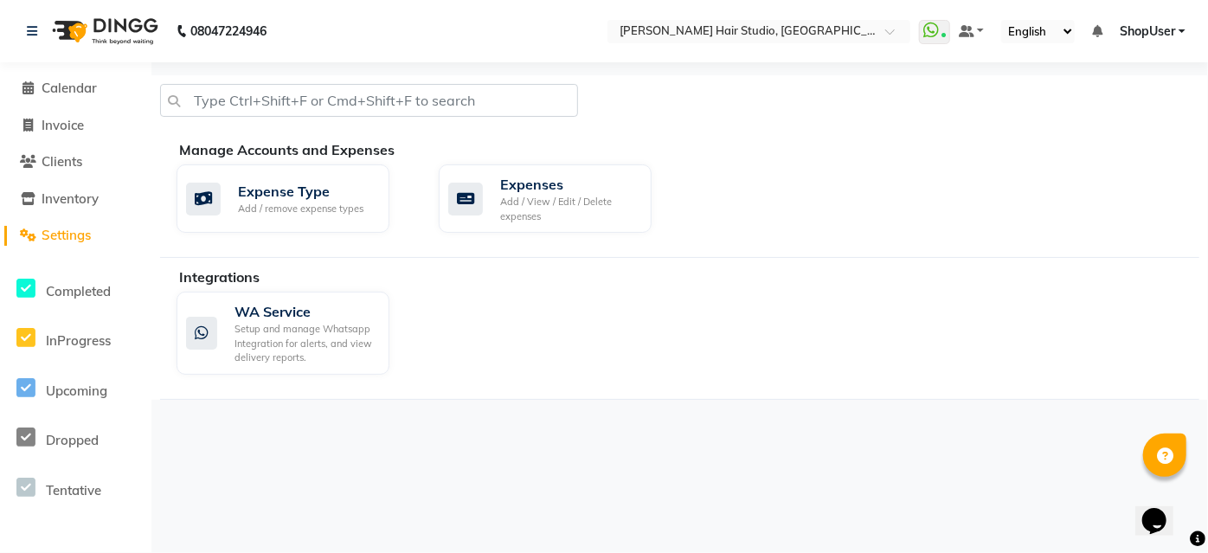
click at [83, 183] on li "Inventory" at bounding box center [75, 199] width 151 height 37
click at [90, 154] on link "Clients" at bounding box center [75, 162] width 143 height 20
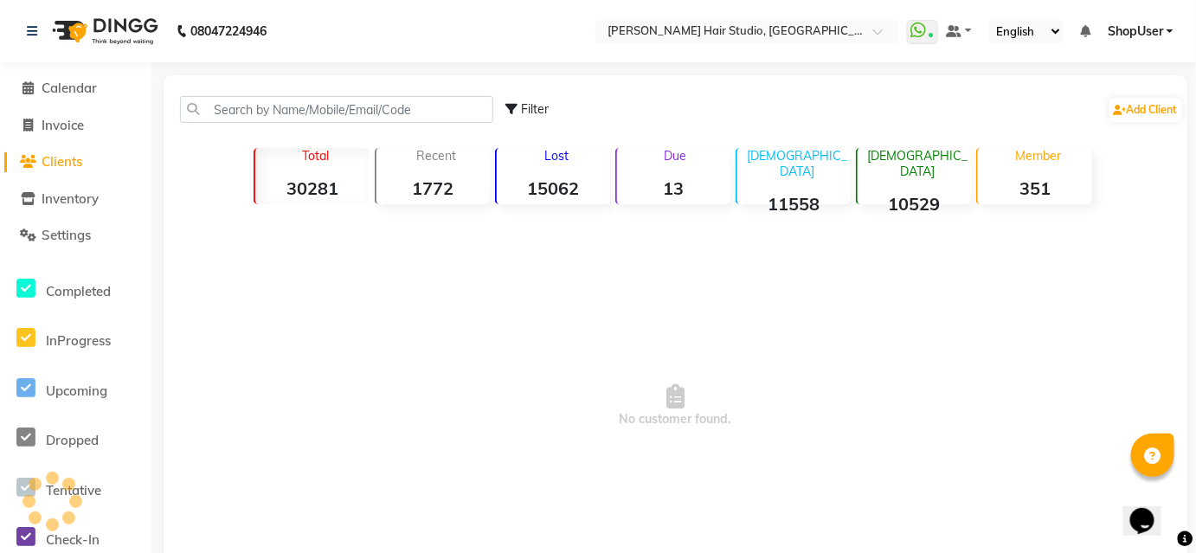
click at [88, 167] on link "Clients" at bounding box center [75, 162] width 143 height 20
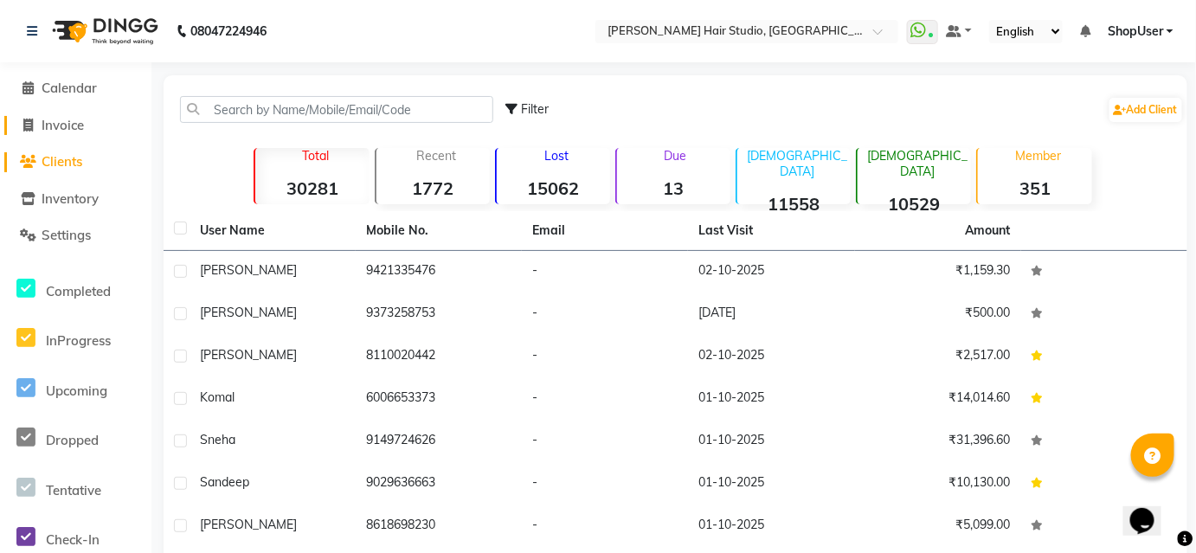
click at [34, 125] on span at bounding box center [29, 126] width 26 height 20
select select "627"
select select "service"
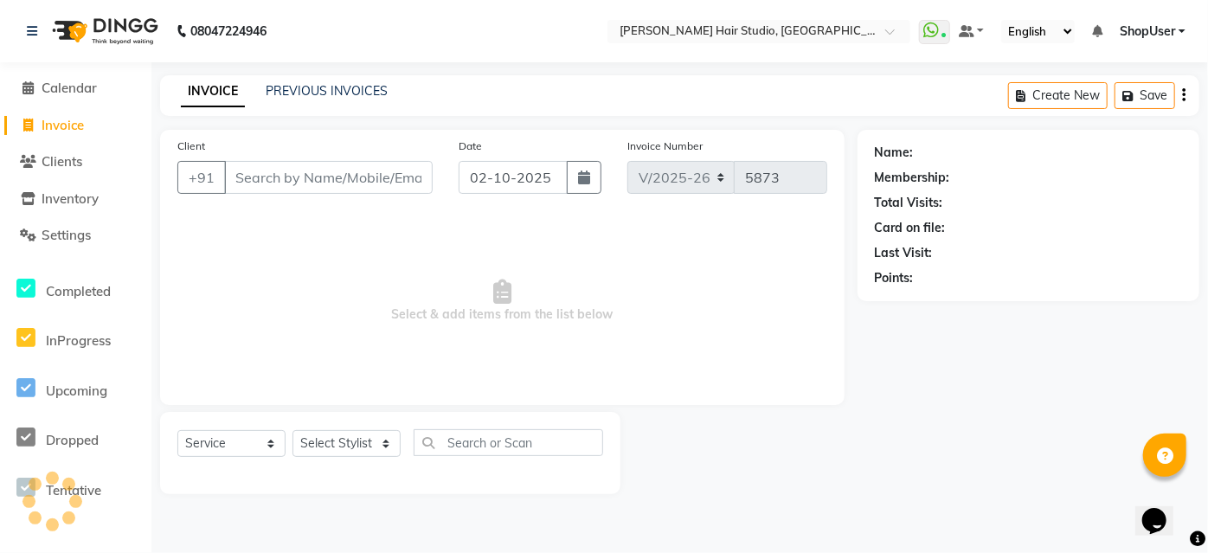
scroll to position [234, 0]
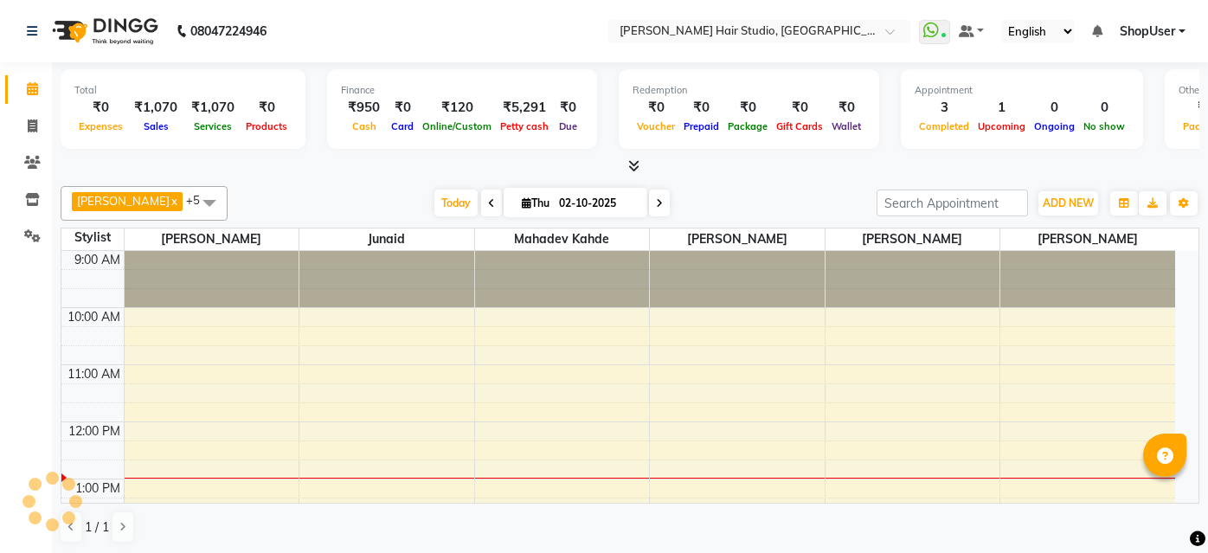
click at [1149, 35] on span "ShopUser" at bounding box center [1147, 31] width 55 height 18
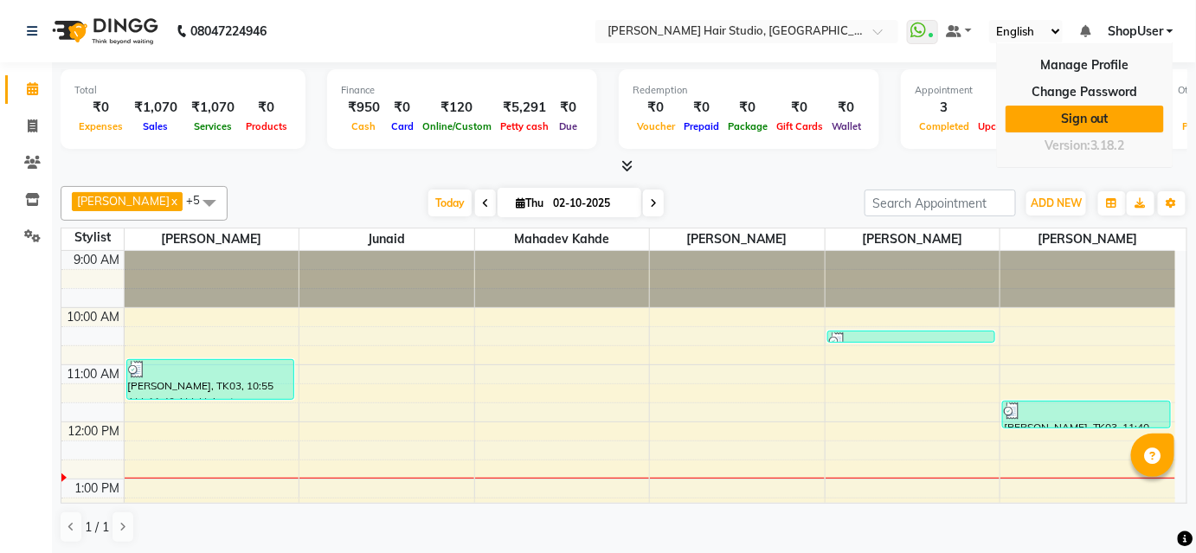
click at [1072, 118] on link "Sign out" at bounding box center [1084, 119] width 158 height 27
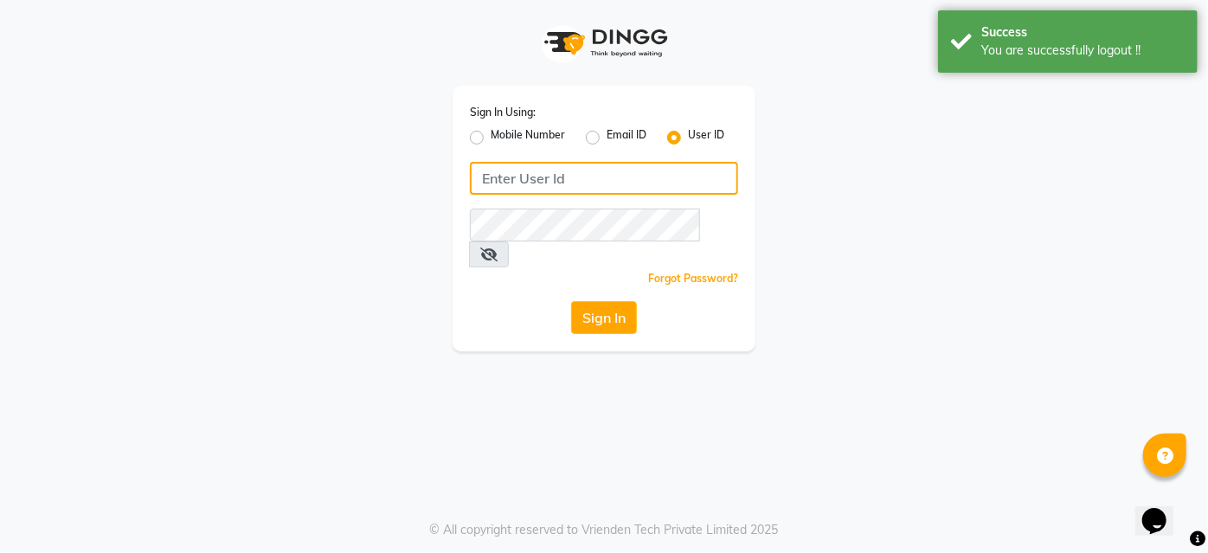
type input "9860439414"
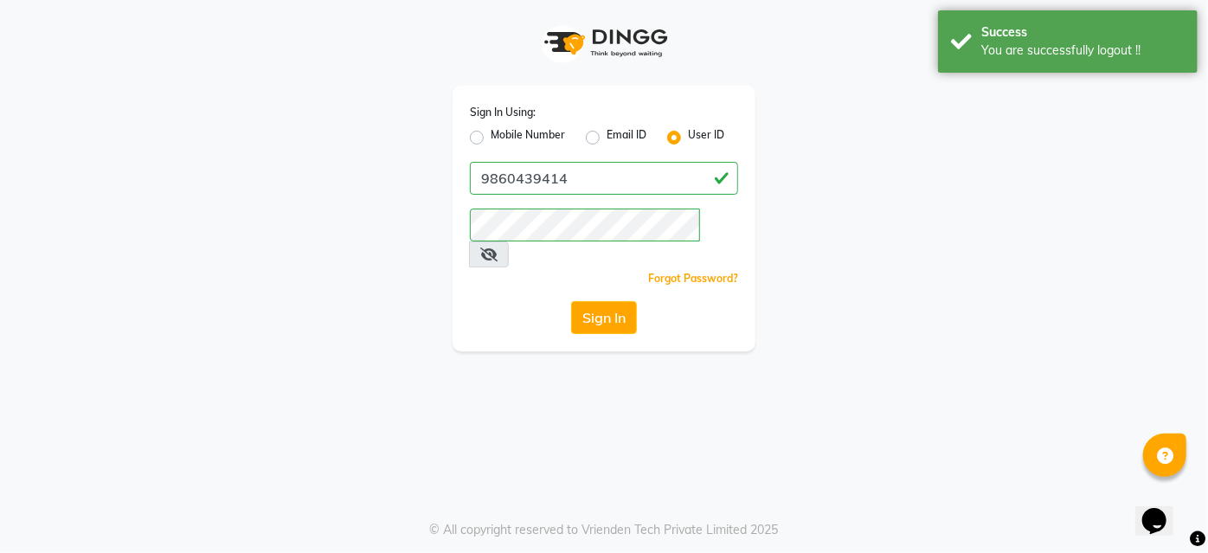
drag, startPoint x: 471, startPoint y: 138, endPoint x: 569, endPoint y: 156, distance: 100.3
click at [491, 138] on label "Mobile Number" at bounding box center [528, 137] width 74 height 21
click at [491, 138] on input "Mobile Number" at bounding box center [496, 132] width 11 height 11
radio input "true"
radio input "false"
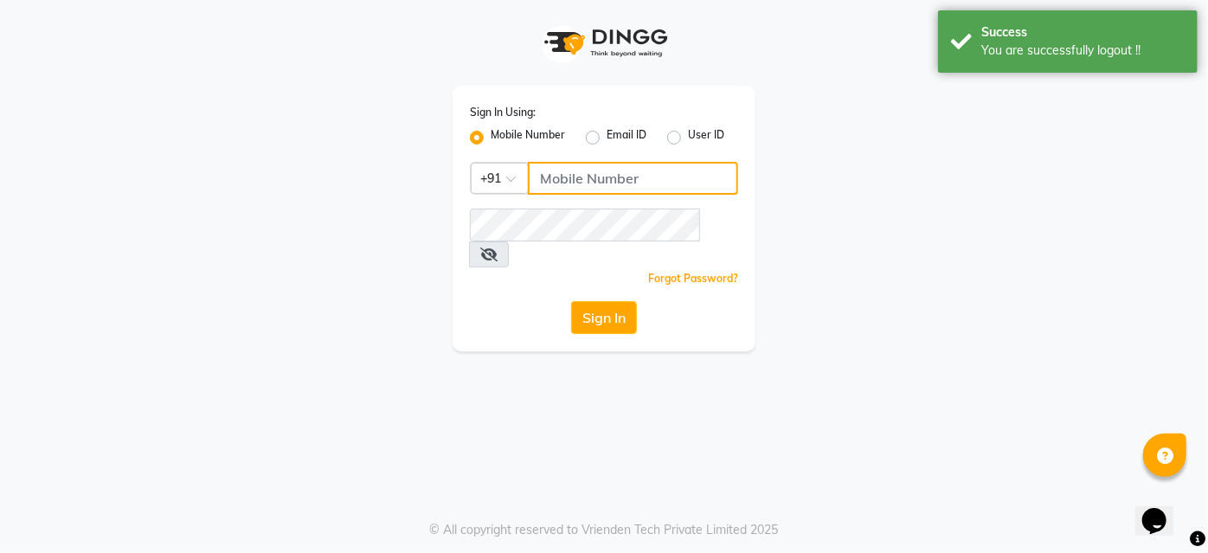
click at [558, 172] on input "Username" at bounding box center [633, 178] width 210 height 33
type input "9637373219"
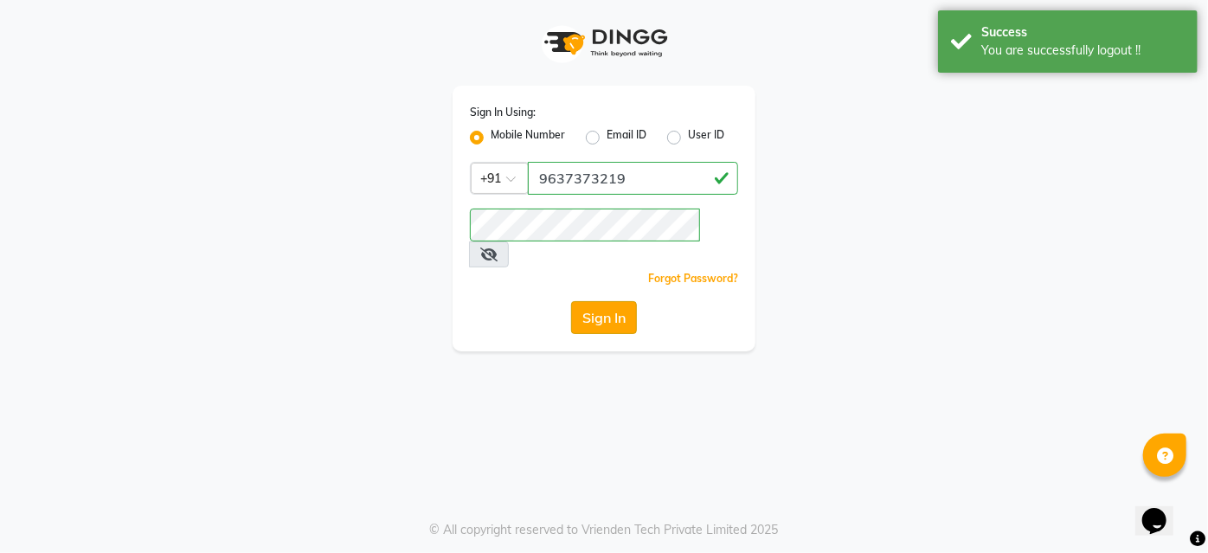
click at [611, 301] on button "Sign In" at bounding box center [604, 317] width 66 height 33
click at [611, 301] on div "Sign In" at bounding box center [604, 317] width 268 height 33
